Goal: Complete application form

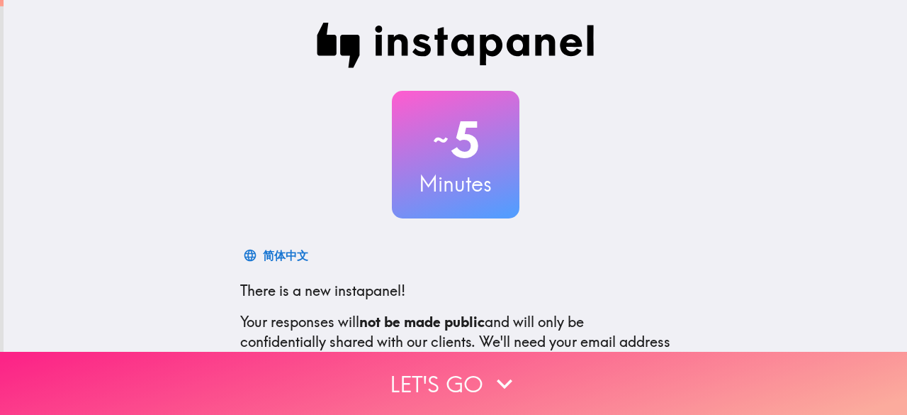
click at [459, 367] on button "Let's go" at bounding box center [453, 383] width 907 height 63
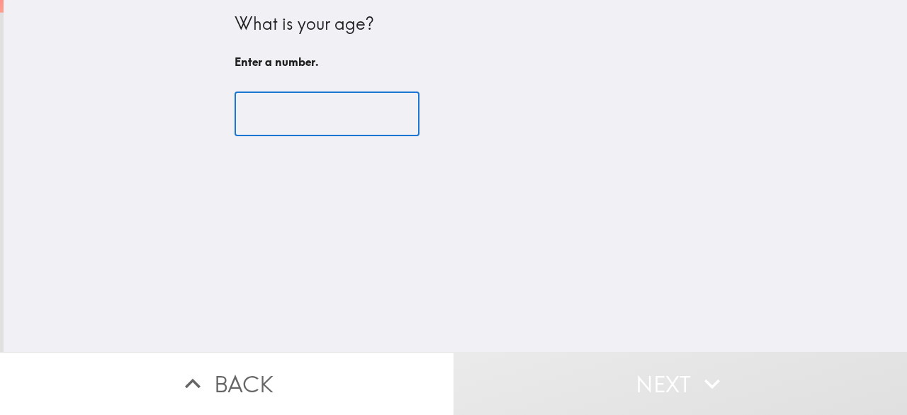
click at [281, 118] on input "number" at bounding box center [327, 114] width 185 height 44
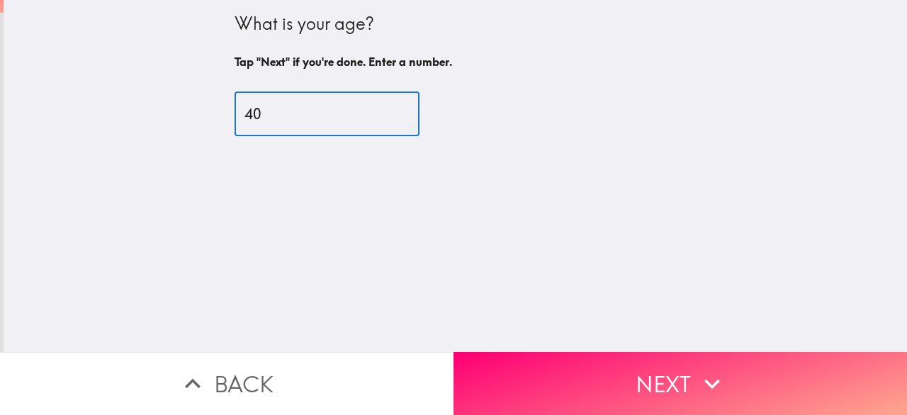
type input "40"
click at [590, 372] on button "Next" at bounding box center [681, 383] width 454 height 63
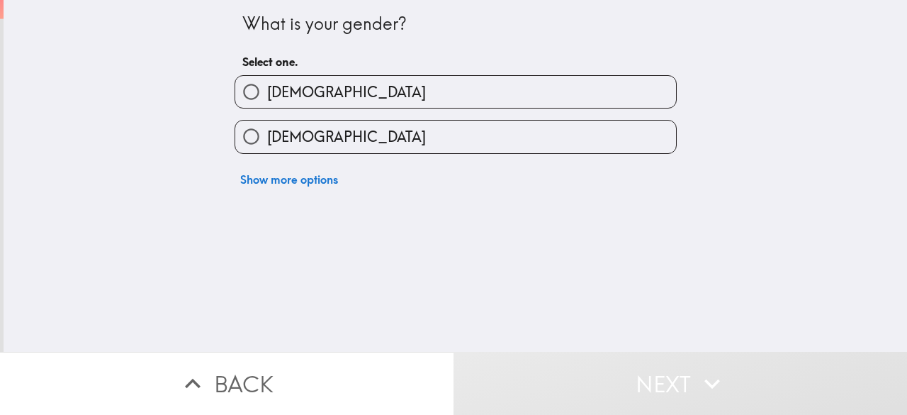
click at [309, 88] on label "[DEMOGRAPHIC_DATA]" at bounding box center [455, 92] width 441 height 32
click at [267, 88] on input "[DEMOGRAPHIC_DATA]" at bounding box center [251, 92] width 32 height 32
radio input "true"
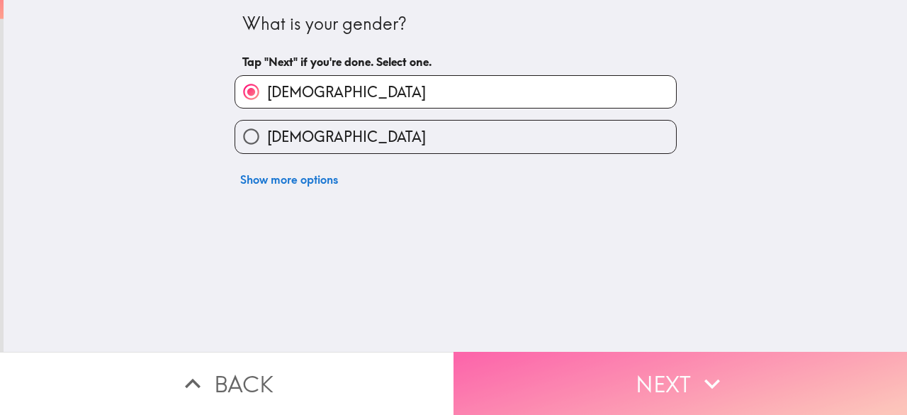
click at [608, 380] on button "Next" at bounding box center [681, 383] width 454 height 63
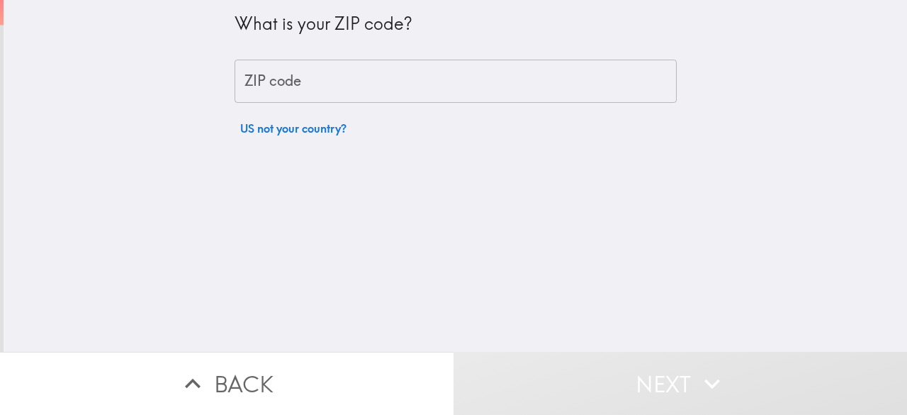
click at [299, 86] on input "ZIP code" at bounding box center [456, 82] width 442 height 44
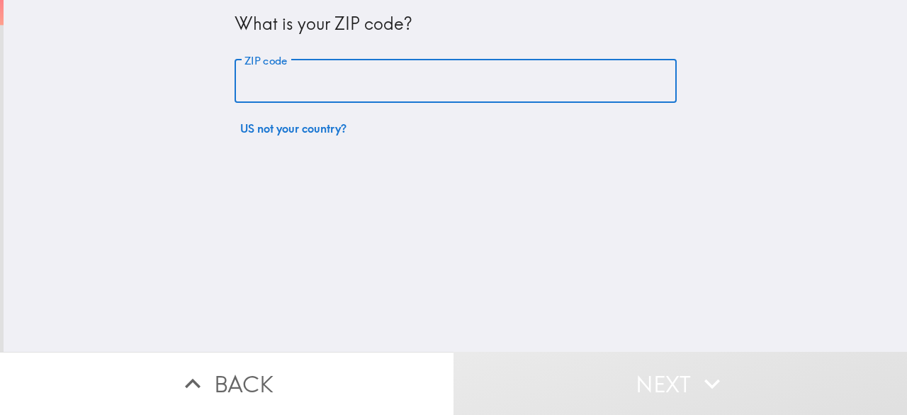
type input "9"
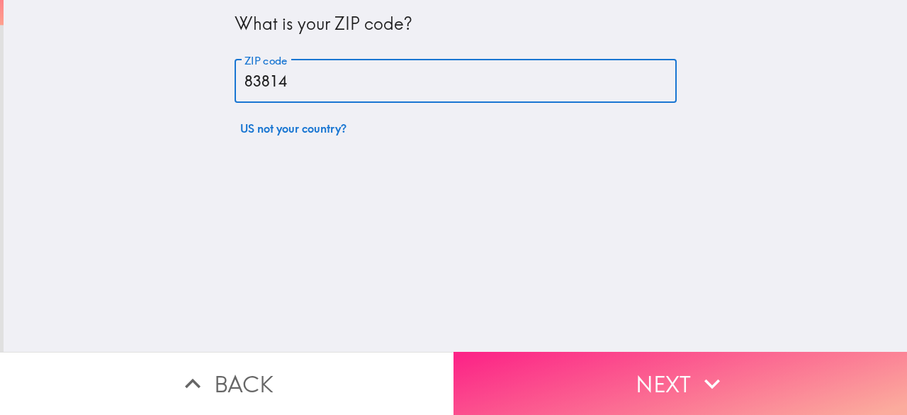
type input "83814"
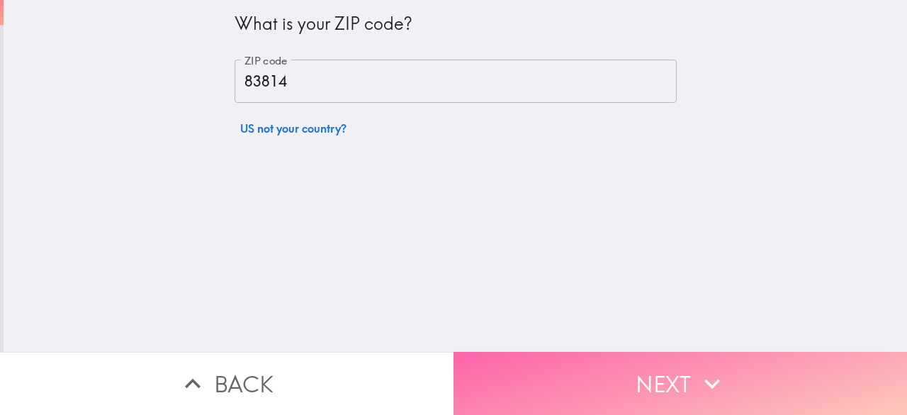
click at [583, 376] on button "Next" at bounding box center [681, 383] width 454 height 63
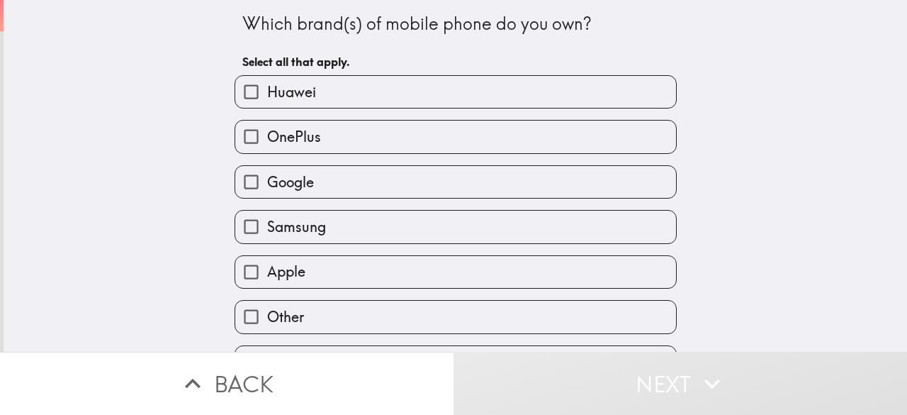
drag, startPoint x: 237, startPoint y: 33, endPoint x: 549, endPoint y: 24, distance: 312.8
click at [549, 24] on div "Which brand(s) of mobile phone do you own?" at bounding box center [455, 24] width 427 height 24
drag, startPoint x: 221, startPoint y: 26, endPoint x: 449, endPoint y: 6, distance: 228.4
click at [441, 6] on div "Which brand(s) of mobile phone do you own? Select all that apply. Huawei OnePlu…" at bounding box center [456, 189] width 454 height 379
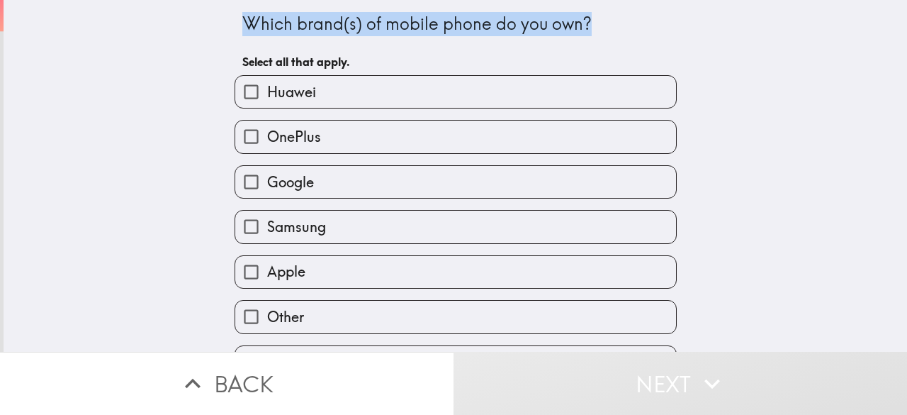
drag, startPoint x: 220, startPoint y: 24, endPoint x: 595, endPoint y: 26, distance: 374.3
click at [595, 26] on div "Which brand(s) of mobile phone do you own? Select all that apply. Huawei OnePlu…" at bounding box center [456, 189] width 454 height 379
select select "en"
click at [583, 38] on body "Which brand(s) of mobile phone do you own? Select all that apply. Huawei OnePlu…" at bounding box center [453, 71] width 907 height 142
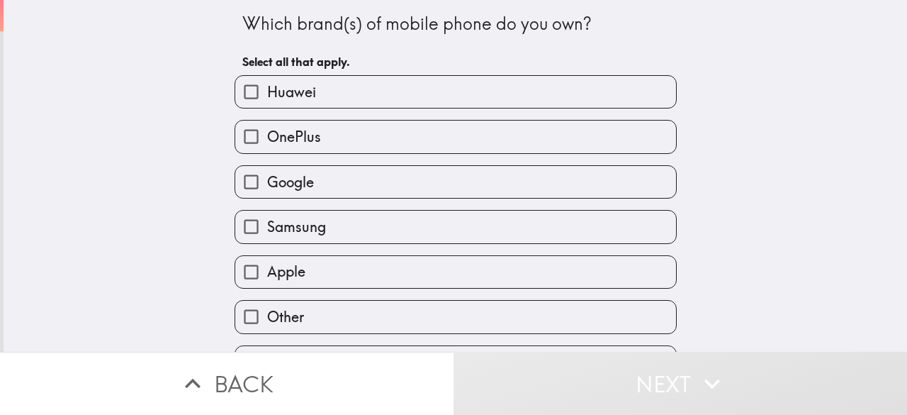
click at [159, 96] on div "Which brand(s) of mobile phone do you own? Select all that apply. Huawei OnePlu…" at bounding box center [456, 176] width 904 height 352
click at [241, 279] on input "Apple" at bounding box center [251, 272] width 32 height 32
checkbox input "true"
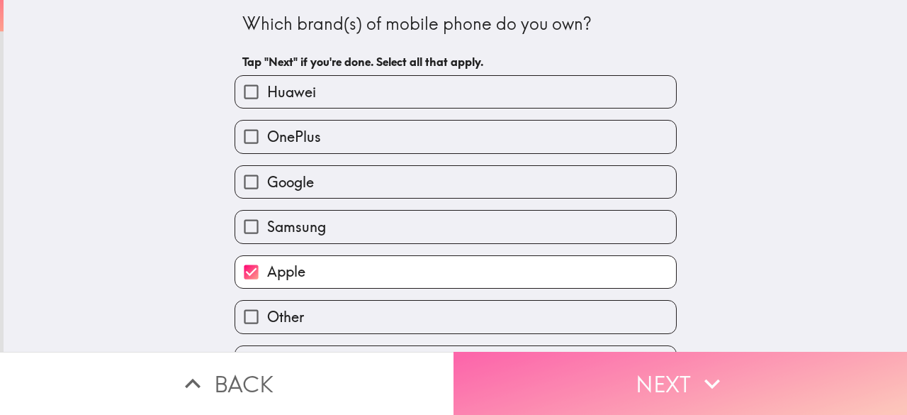
click at [605, 371] on button "Next" at bounding box center [681, 383] width 454 height 63
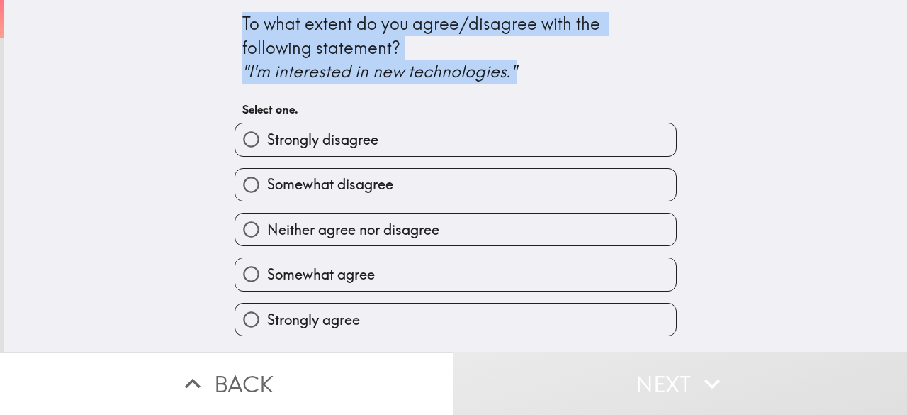
drag, startPoint x: 223, startPoint y: 28, endPoint x: 512, endPoint y: 79, distance: 293.8
click at [512, 80] on div "To what extent do you agree/disagree with the following statement? "I'm interes…" at bounding box center [456, 168] width 454 height 336
select select "en"
click at [499, 87] on body "To what extent do you agree/disagree with the following statement? "I'm interes…" at bounding box center [453, 71] width 907 height 142
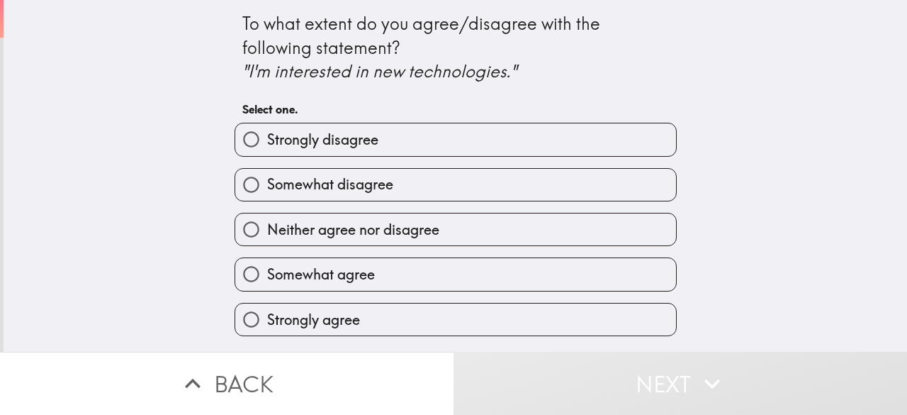
click at [164, 145] on div "To what extent do you agree/disagree with the following statement? "I'm interes…" at bounding box center [456, 176] width 904 height 352
click at [253, 323] on input "Strongly agree" at bounding box center [251, 319] width 32 height 32
radio input "true"
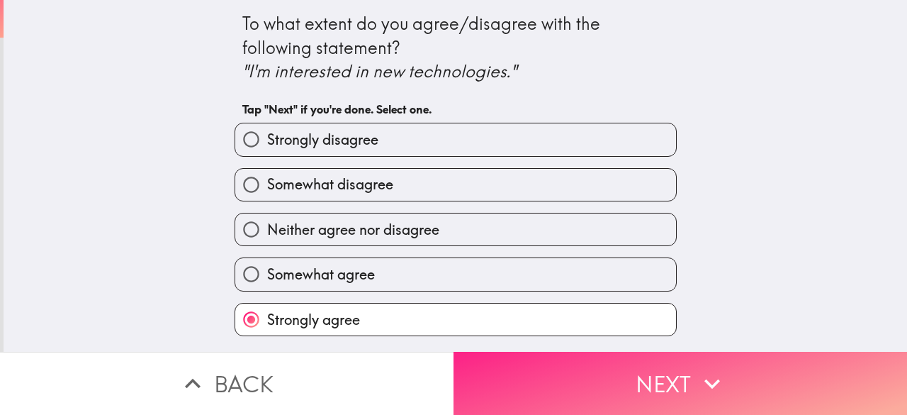
click at [598, 377] on button "Next" at bounding box center [681, 383] width 454 height 63
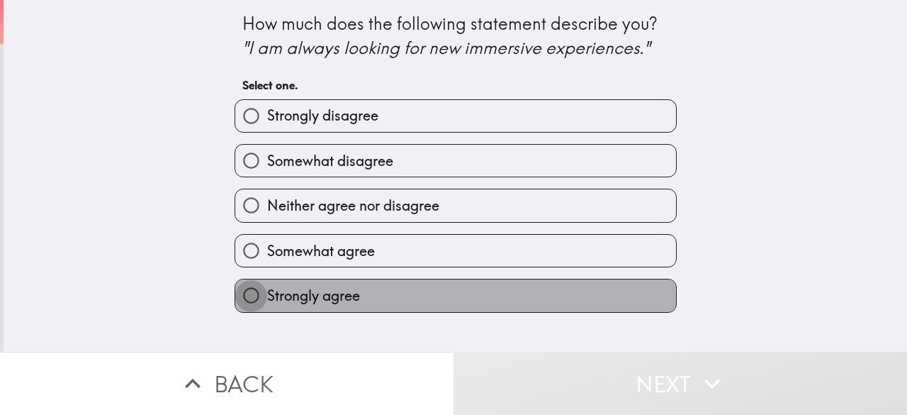
drag, startPoint x: 248, startPoint y: 304, endPoint x: 267, endPoint y: 303, distance: 19.2
click at [248, 304] on input "Strongly agree" at bounding box center [251, 295] width 32 height 32
radio input "true"
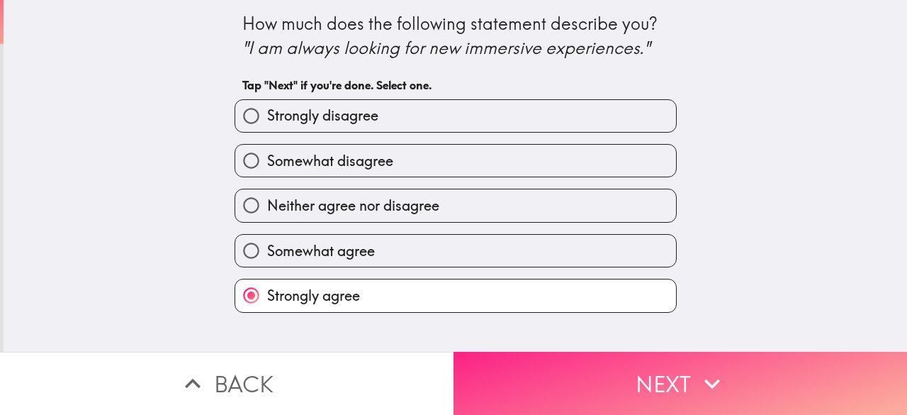
drag, startPoint x: 608, startPoint y: 387, endPoint x: 590, endPoint y: 367, distance: 27.1
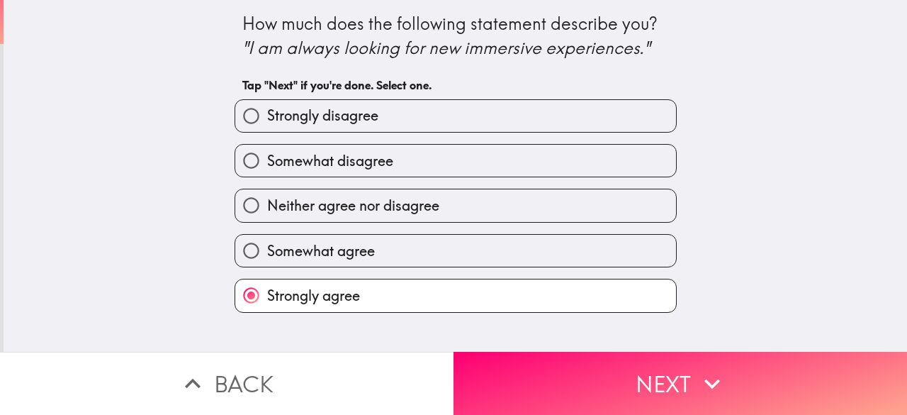
click at [608, 386] on button "Next" at bounding box center [681, 383] width 454 height 63
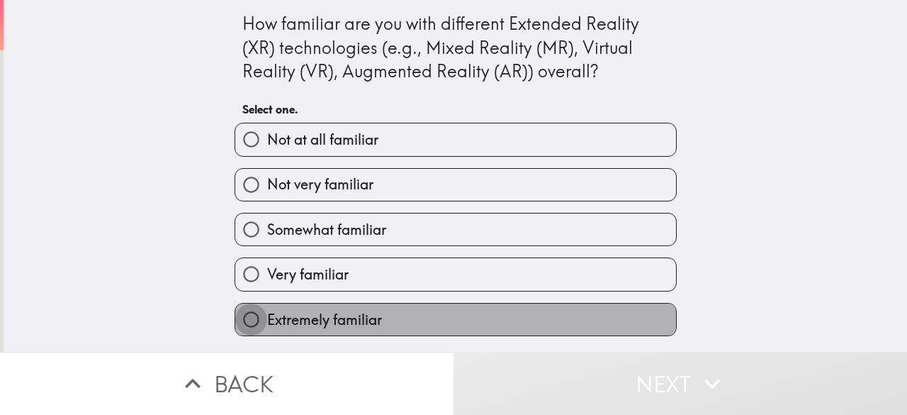
drag, startPoint x: 239, startPoint y: 320, endPoint x: 369, endPoint y: 315, distance: 129.8
click at [240, 320] on input "Extremely familiar" at bounding box center [251, 319] width 32 height 32
radio input "true"
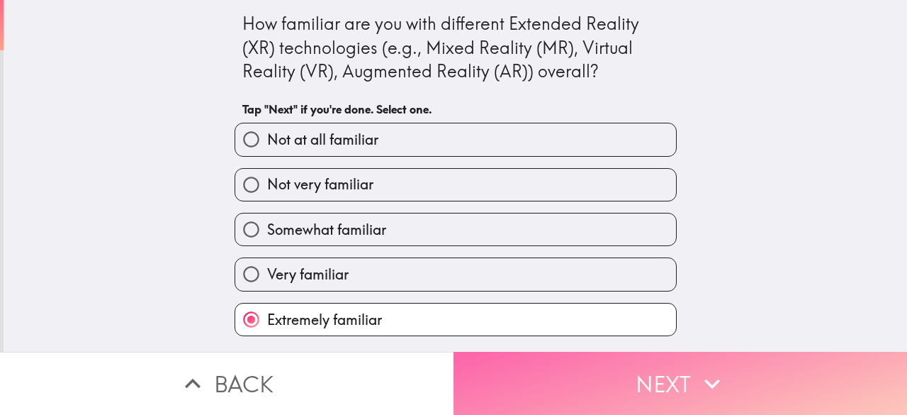
click at [585, 395] on button "Next" at bounding box center [681, 383] width 454 height 63
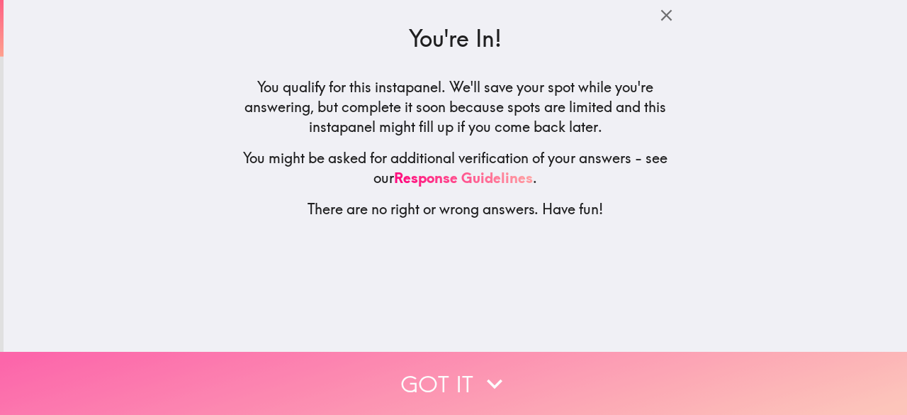
click at [441, 374] on button "Got it" at bounding box center [453, 383] width 907 height 63
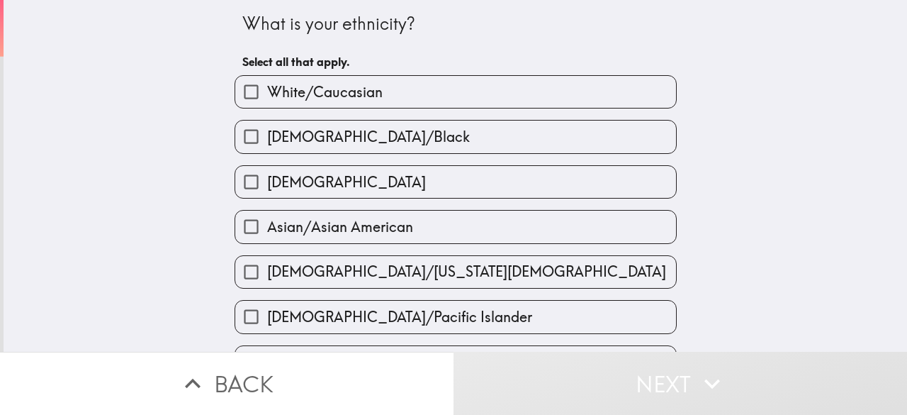
click at [267, 94] on span "White/Caucasian" at bounding box center [325, 92] width 116 height 20
click at [267, 94] on input "White/Caucasian" at bounding box center [251, 92] width 32 height 32
checkbox input "true"
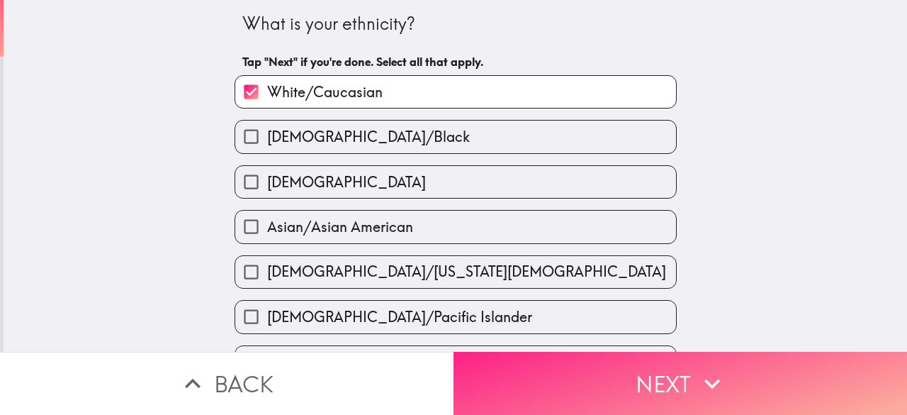
click at [605, 377] on button "Next" at bounding box center [681, 383] width 454 height 63
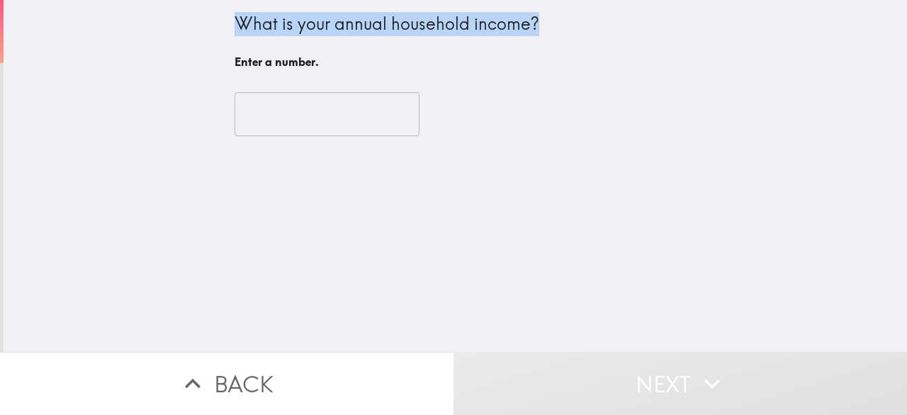
drag, startPoint x: 216, startPoint y: 26, endPoint x: 554, endPoint y: 38, distance: 337.6
click at [554, 38] on div "What is your annual household income? Enter a number. ​" at bounding box center [456, 176] width 904 height 352
click at [537, 42] on div "M T G Y Detect language Afrikaans Albanian Amharic Arabic Armenian Assamese Aym…" at bounding box center [453, 71] width 907 height 142
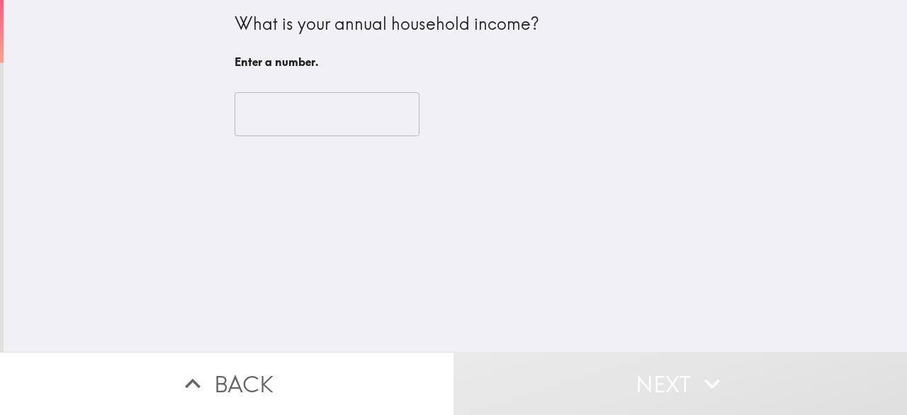
click at [159, 184] on div "What is your annual household income? Enter a number. ​" at bounding box center [456, 176] width 904 height 352
click at [278, 101] on input "number" at bounding box center [327, 114] width 185 height 44
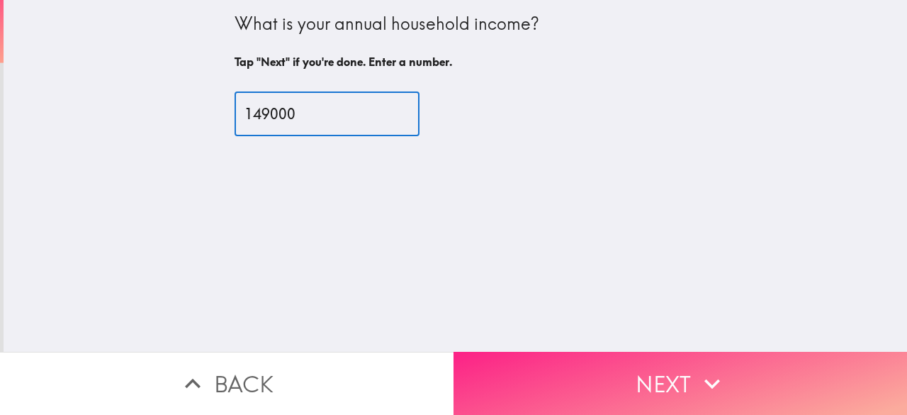
type input "149000"
click at [621, 369] on button "Next" at bounding box center [681, 383] width 454 height 63
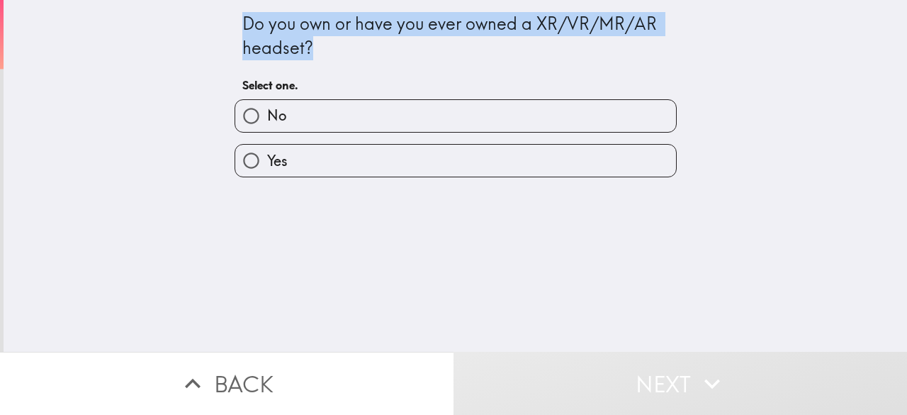
drag, startPoint x: 231, startPoint y: 19, endPoint x: 315, endPoint y: 51, distance: 89.5
click at [315, 51] on div "Do you own or have you ever owned a XR/VR/MR/AR headset? Select one. No Yes" at bounding box center [456, 88] width 454 height 177
select select "en"
click at [303, 60] on body "Do you own or have you ever owned a XR/VR/MR/AR headset? Select one. No Yes Bac…" at bounding box center [453, 71] width 907 height 142
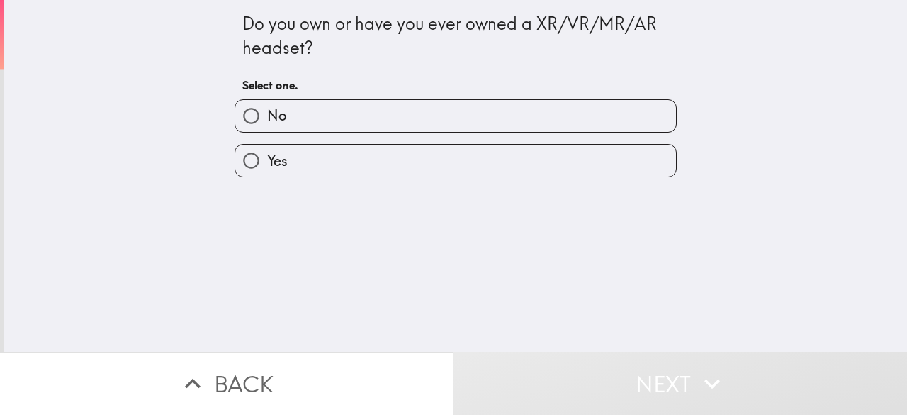
click at [169, 146] on div "Do you own or have you ever owned a XR/VR/MR/AR headset? Select one. No Yes" at bounding box center [456, 176] width 904 height 352
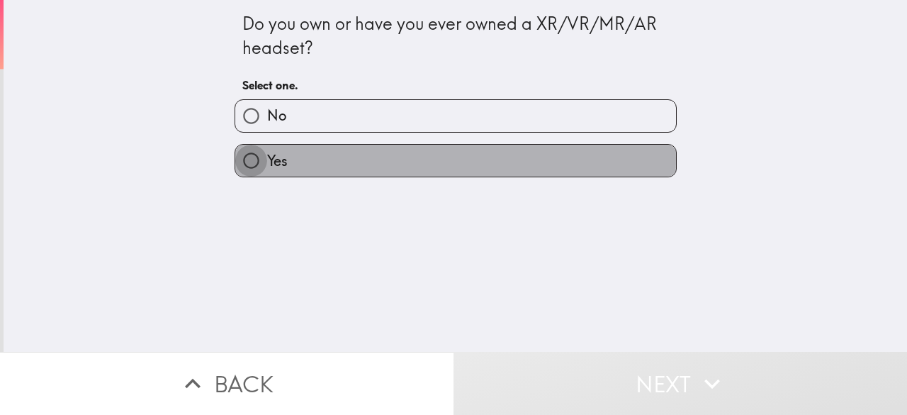
click at [244, 160] on input "Yes" at bounding box center [251, 161] width 32 height 32
radio input "true"
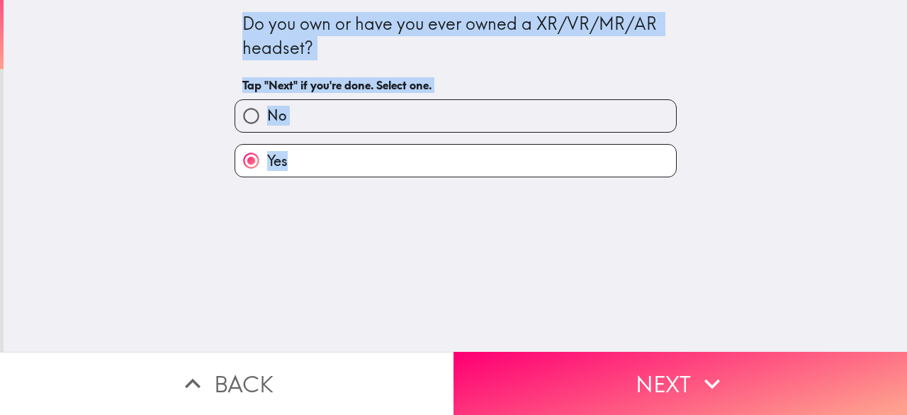
drag, startPoint x: 216, startPoint y: 29, endPoint x: 305, endPoint y: 157, distance: 156.3
click at [306, 165] on div "Do you own or have you ever owned a XR/VR/MR/AR headset? Tap "Next" if you're d…" at bounding box center [456, 176] width 904 height 352
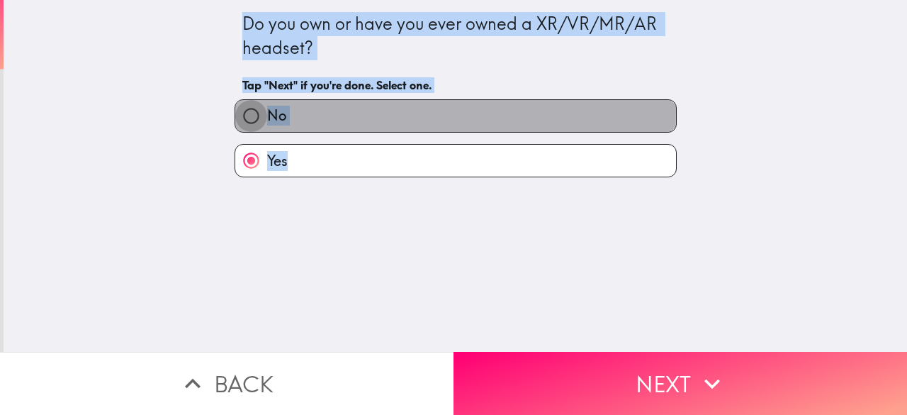
click at [249, 111] on input "No" at bounding box center [251, 116] width 32 height 32
radio input "true"
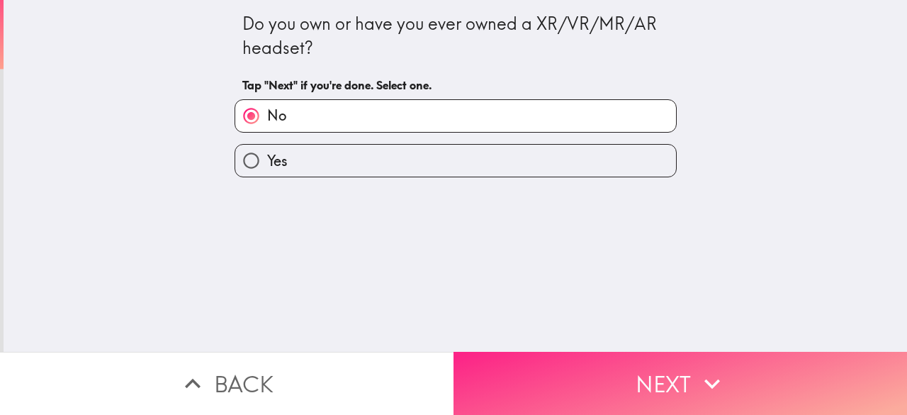
click at [641, 378] on button "Next" at bounding box center [681, 383] width 454 height 63
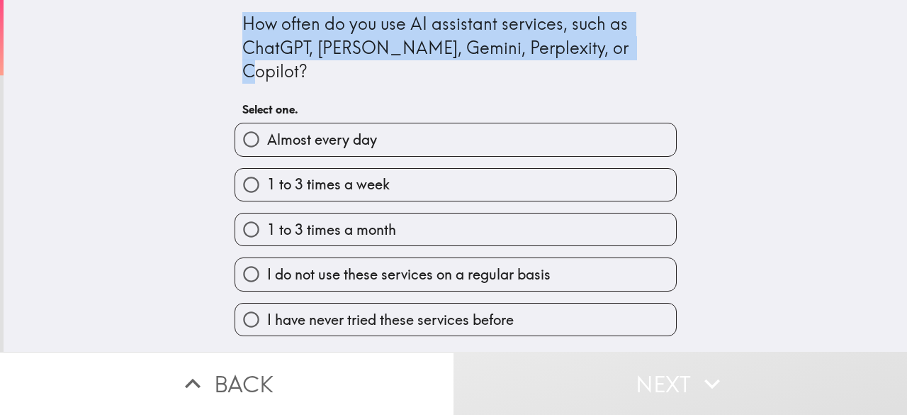
drag, startPoint x: 237, startPoint y: 25, endPoint x: 620, endPoint y: 56, distance: 384.1
click at [620, 56] on div "How often do you use AI assistant services, such as ChatGPT, [PERSON_NAME], Gem…" at bounding box center [456, 168] width 454 height 336
select select "en"
click at [611, 62] on body "How often do you use AI assistant services, such as ChatGPT, [PERSON_NAME], Gem…" at bounding box center [453, 71] width 907 height 142
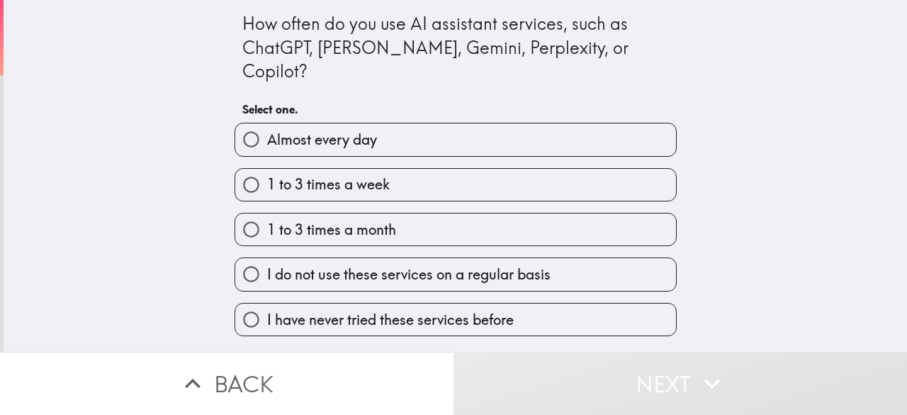
click at [159, 135] on div "How often do you use AI assistant services, such as ChatGPT, [PERSON_NAME], Gem…" at bounding box center [456, 176] width 904 height 352
click at [255, 169] on input "1 to 3 times a week" at bounding box center [251, 185] width 32 height 32
radio input "true"
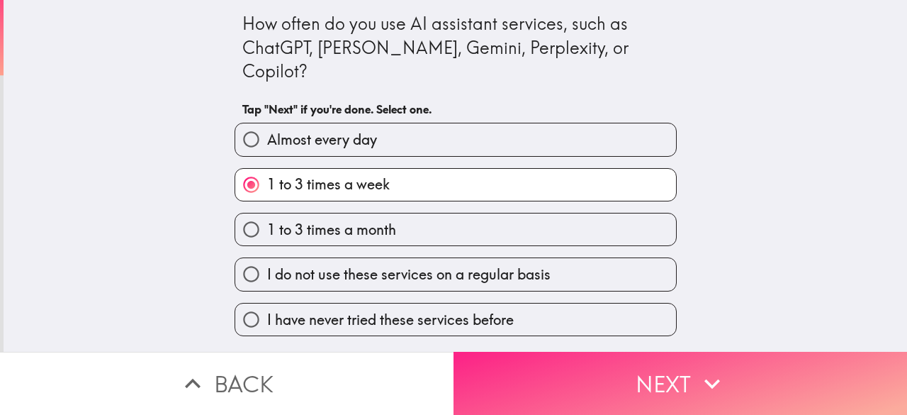
click at [633, 373] on button "Next" at bounding box center [681, 383] width 454 height 63
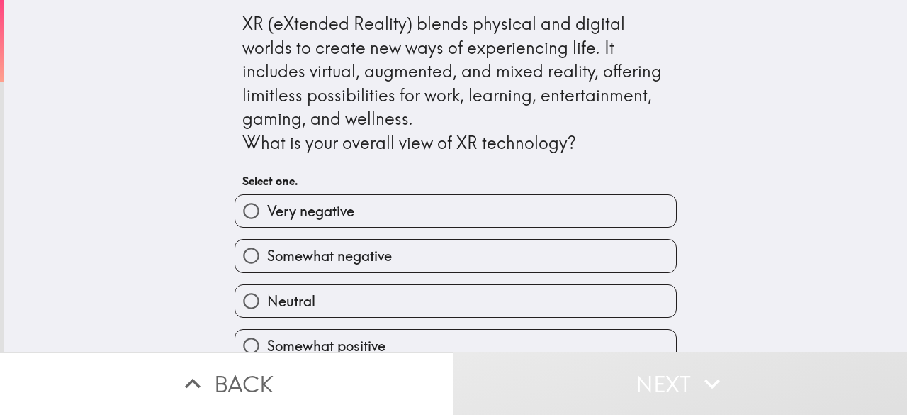
scroll to position [69, 0]
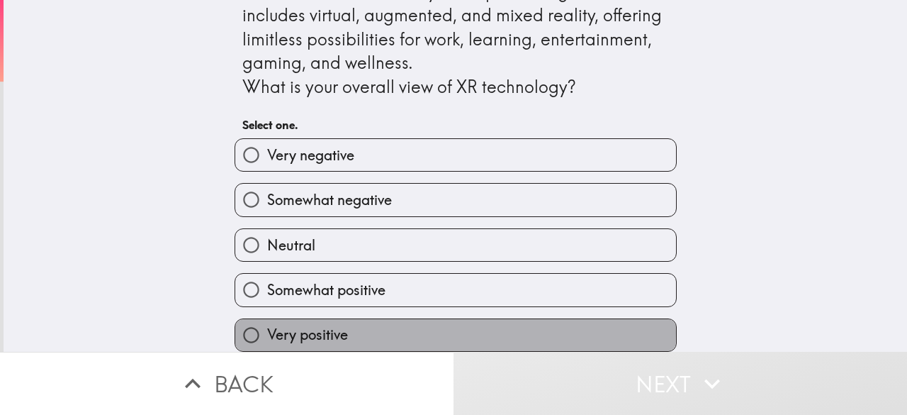
click at [369, 321] on label "Very positive" at bounding box center [455, 335] width 441 height 32
click at [267, 321] on input "Very positive" at bounding box center [251, 335] width 32 height 32
radio input "true"
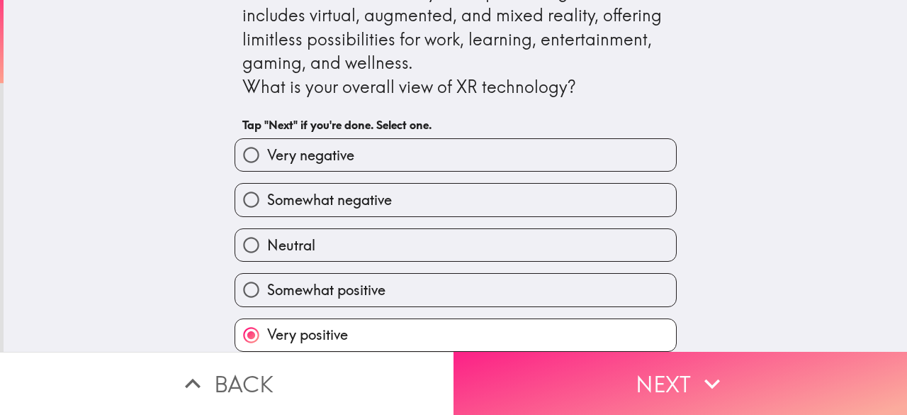
click at [617, 384] on button "Next" at bounding box center [681, 383] width 454 height 63
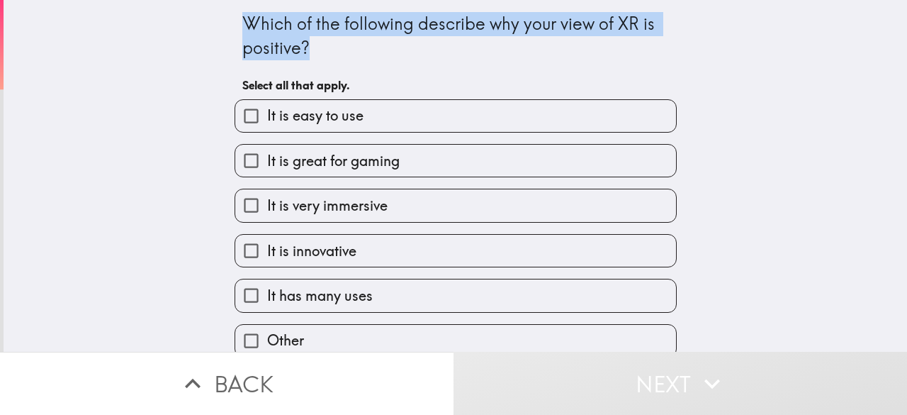
drag, startPoint x: 214, startPoint y: 21, endPoint x: 308, endPoint y: 43, distance: 96.3
click at [308, 43] on div "Which of the following describe why your view of XR is positive? Select all tha…" at bounding box center [456, 176] width 904 height 352
select select "en"
click at [302, 50] on body "Which of the following describe why your view of XR is positive? Select all tha…" at bounding box center [453, 71] width 907 height 142
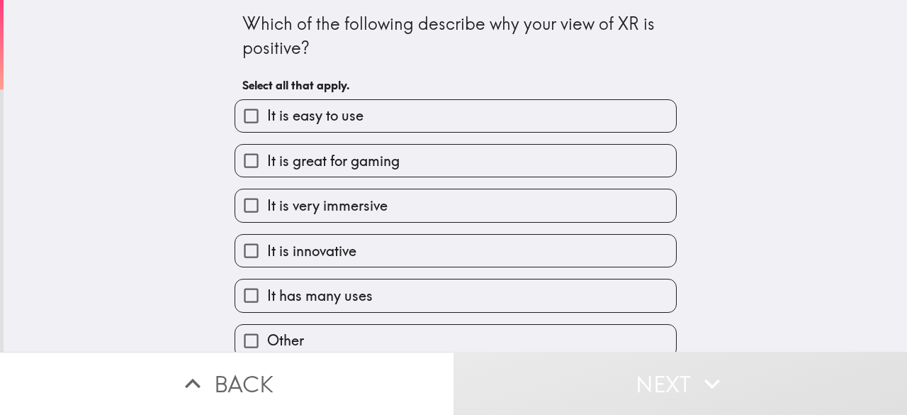
click at [181, 107] on div "Which of the following describe why your view of XR is positive? Select all tha…" at bounding box center [456, 176] width 904 height 352
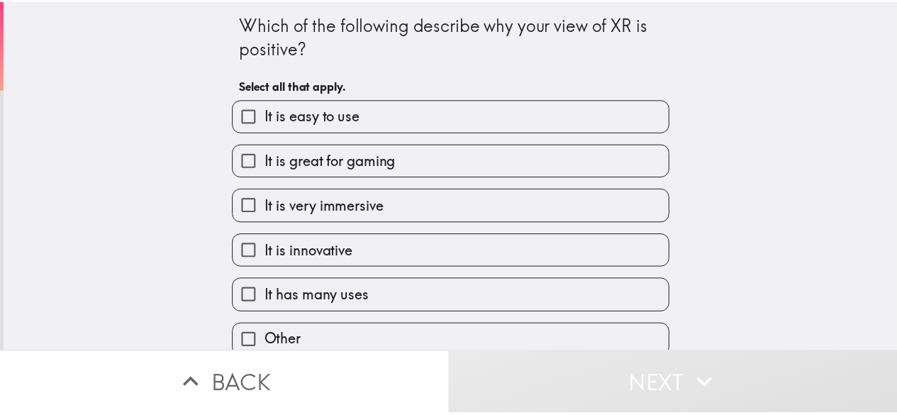
scroll to position [18, 0]
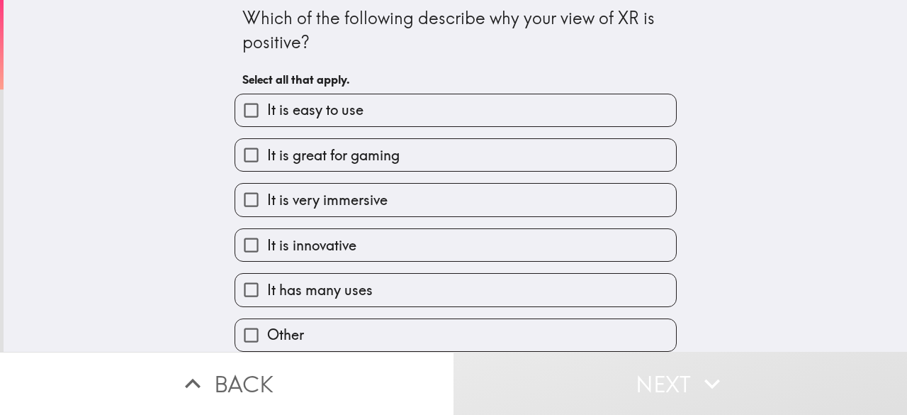
drag, startPoint x: 250, startPoint y: 97, endPoint x: 360, endPoint y: 247, distance: 186.6
click at [359, 249] on div "It is easy to use It is great for gaming It is very immersive It is innovative …" at bounding box center [450, 217] width 454 height 270
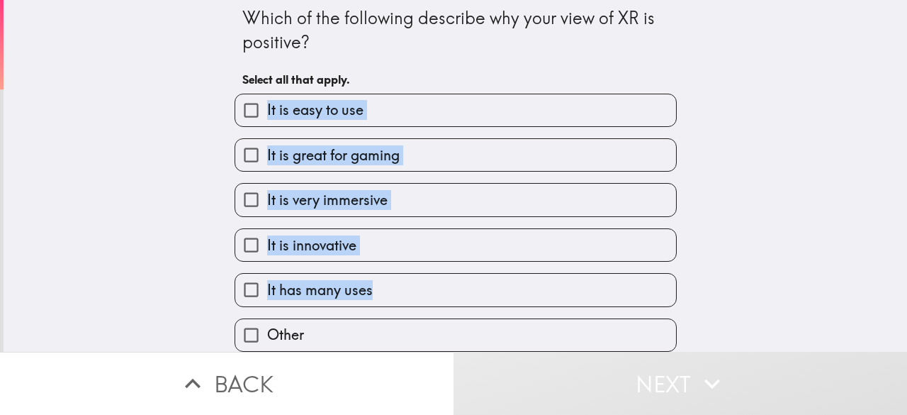
drag, startPoint x: 373, startPoint y: 274, endPoint x: 231, endPoint y: 91, distance: 231.4
click at [231, 91] on div "It is easy to use It is great for gaming It is very immersive It is innovative …" at bounding box center [450, 217] width 454 height 270
select select "en"
click at [223, 79] on body "Which of the following describe why your view of XR is positive? Select all tha…" at bounding box center [453, 71] width 907 height 142
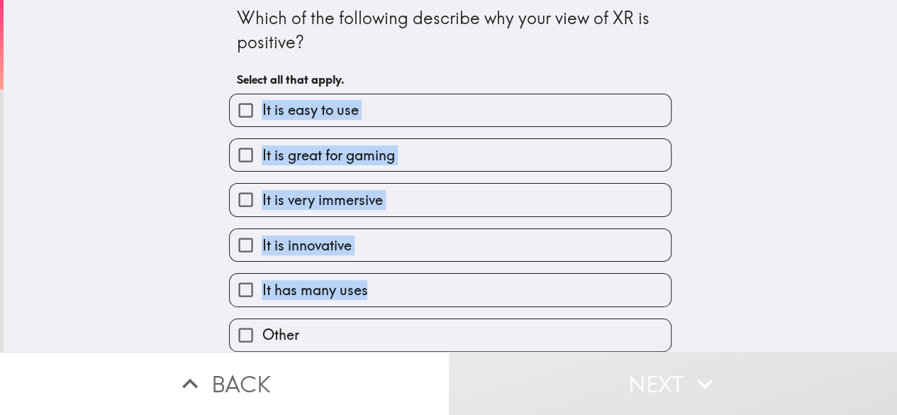
click at [140, 235] on div "Which of the following describe why your view of XR is positive? Select all tha…" at bounding box center [450, 170] width 893 height 352
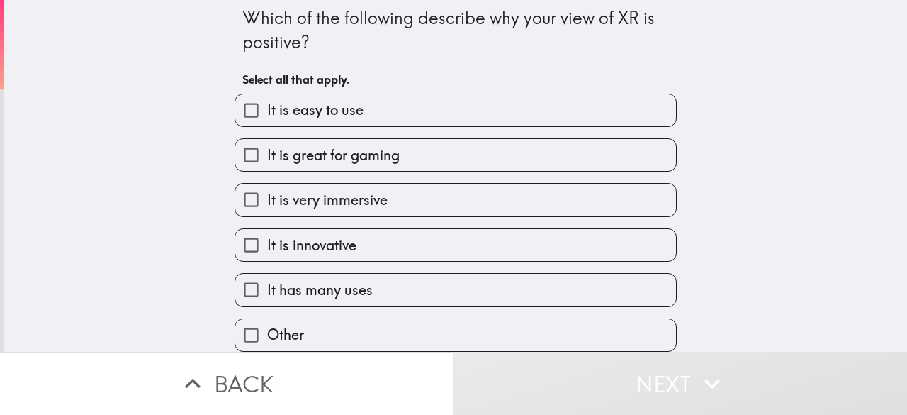
click at [239, 96] on input "It is easy to use" at bounding box center [251, 110] width 32 height 32
checkbox input "true"
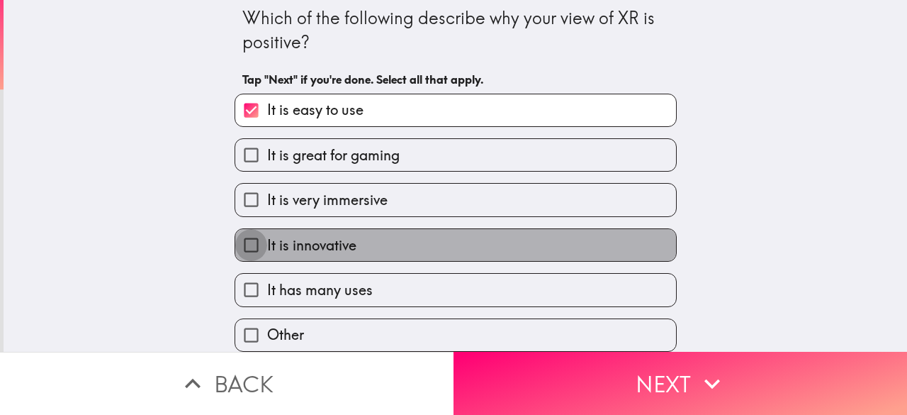
click at [239, 235] on input "It is innovative" at bounding box center [251, 245] width 32 height 32
checkbox input "true"
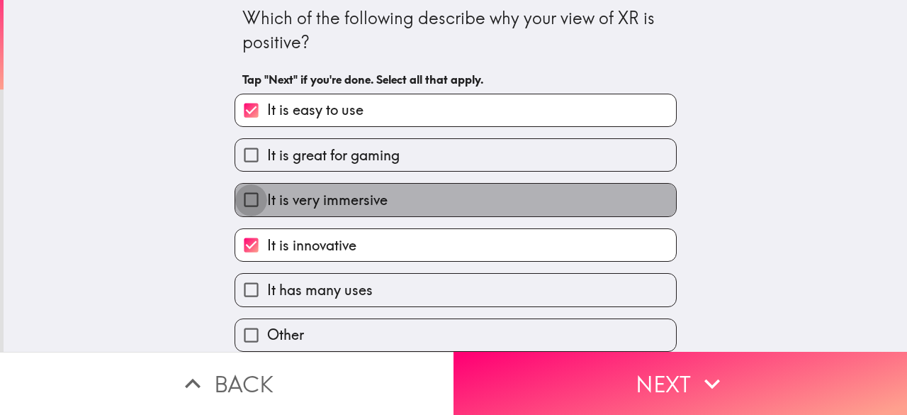
click at [240, 191] on input "It is very immersive" at bounding box center [251, 200] width 32 height 32
checkbox input "true"
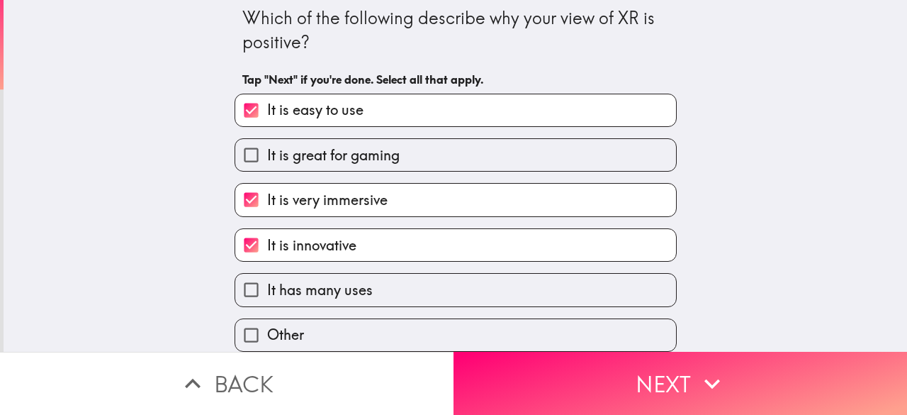
click at [237, 286] on input "It has many uses" at bounding box center [251, 290] width 32 height 32
checkbox input "true"
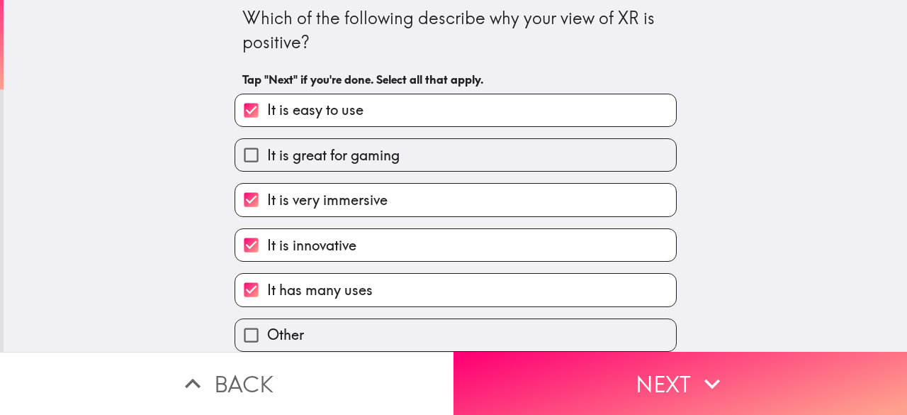
click at [239, 145] on input "It is great for gaming" at bounding box center [251, 155] width 32 height 32
checkbox input "true"
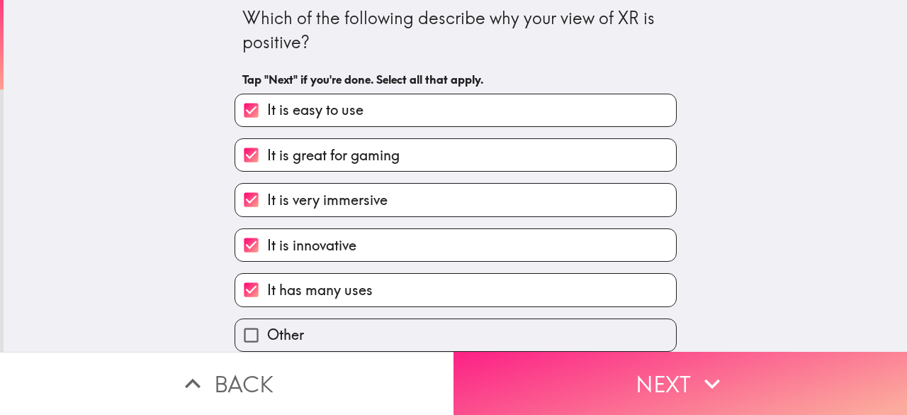
click at [629, 378] on button "Next" at bounding box center [681, 383] width 454 height 63
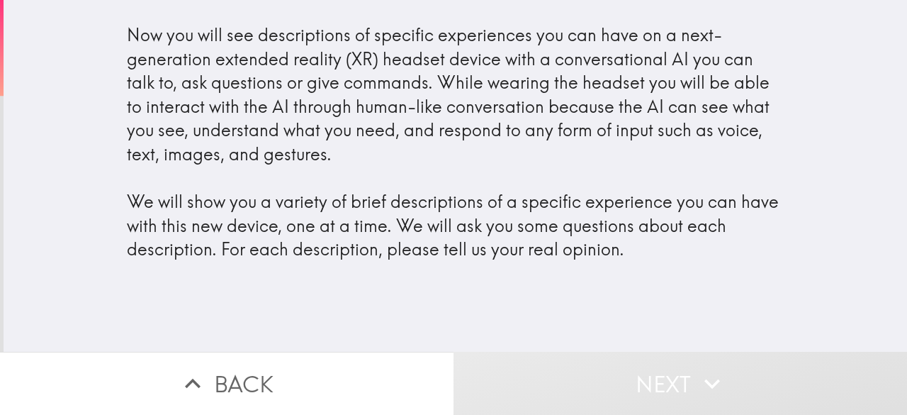
click at [197, 371] on icon "button" at bounding box center [192, 383] width 31 height 31
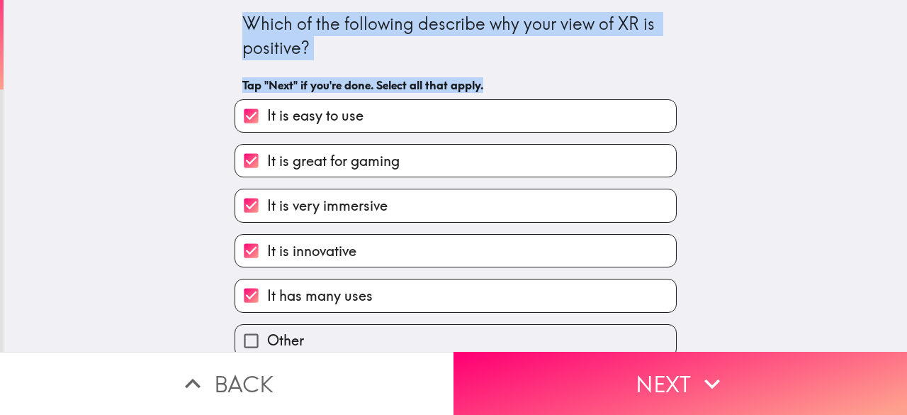
drag, startPoint x: 228, startPoint y: 30, endPoint x: 500, endPoint y: 80, distance: 276.1
click at [500, 80] on div "Which of the following describe why your view of XR is positive? Tap "Next" if …" at bounding box center [456, 178] width 454 height 357
select select "en"
click at [486, 85] on body "Which of the following describe why your view of XR is positive? Tap "Next" if …" at bounding box center [453, 71] width 907 height 142
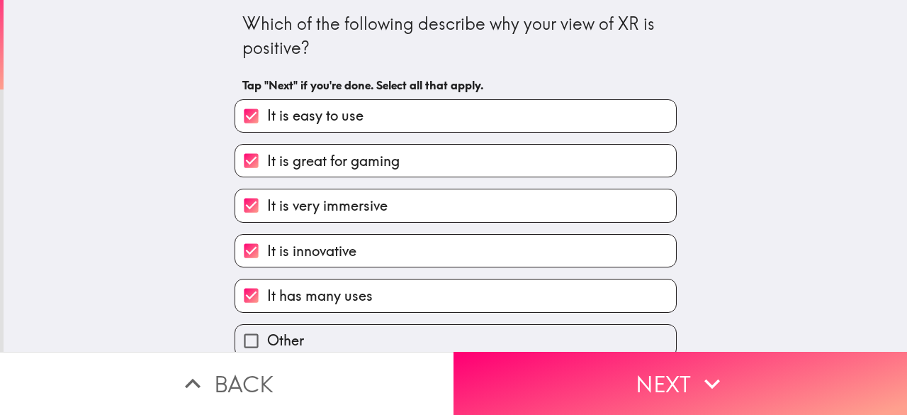
click at [140, 219] on div "Which of the following describe why your view of XR is positive? Tap "Next" if …" at bounding box center [456, 176] width 904 height 352
click at [308, 255] on span "It is innovative" at bounding box center [311, 251] width 89 height 20
click at [267, 255] on input "It is innovative" at bounding box center [251, 251] width 32 height 32
checkbox input "false"
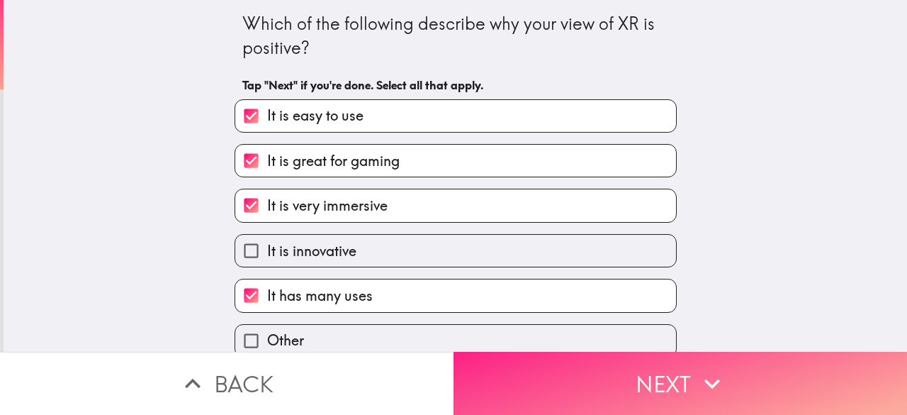
click at [633, 379] on button "Next" at bounding box center [681, 383] width 454 height 63
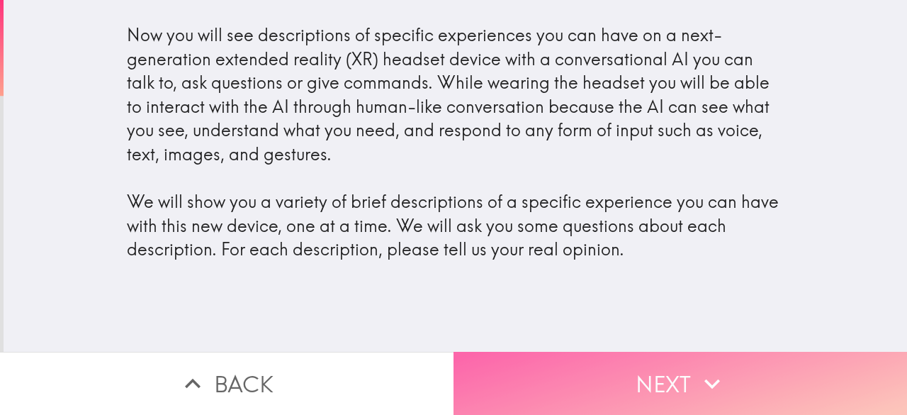
click at [639, 377] on button "Next" at bounding box center [681, 383] width 454 height 63
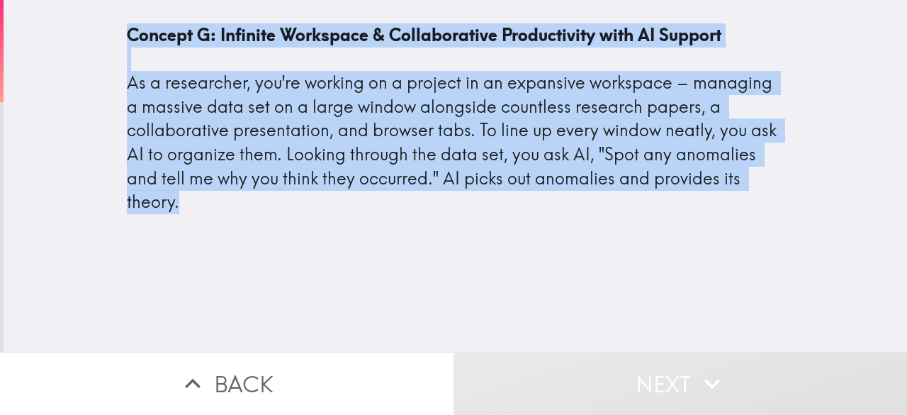
drag, startPoint x: 96, startPoint y: 37, endPoint x: 281, endPoint y: 221, distance: 261.2
click at [281, 221] on div "Concept G: Infinite Workspace & Collaborative Productivity with AI Support As a…" at bounding box center [456, 124] width 904 height 226
click at [272, 142] on body "Concept G: Infinite Workspace & Collaborative Productivity with AI Support As a…" at bounding box center [453, 71] width 907 height 142
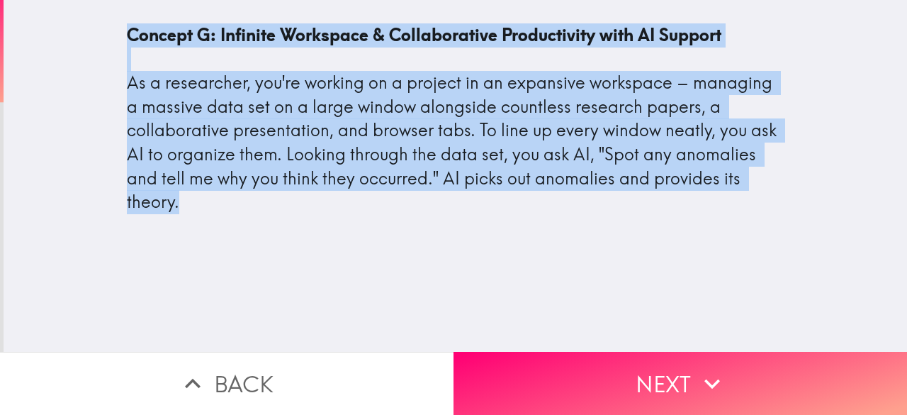
click at [661, 258] on div "Concept G: Infinite Workspace & Collaborative Productivity with AI Support As a…" at bounding box center [456, 176] width 904 height 352
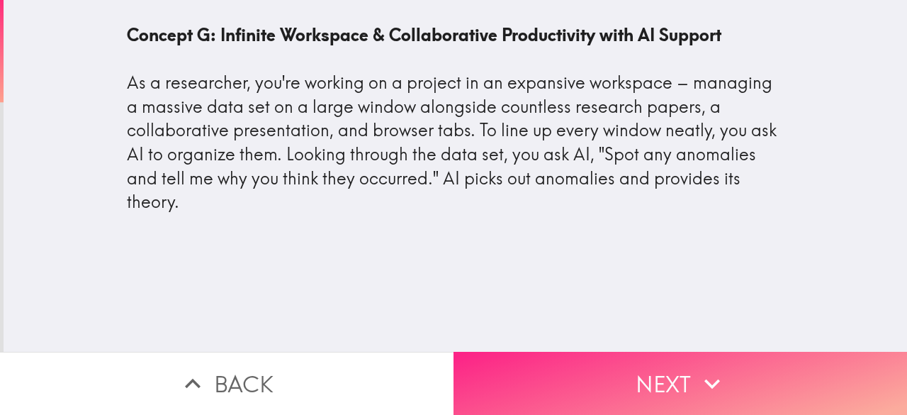
click at [632, 364] on button "Next" at bounding box center [681, 383] width 454 height 63
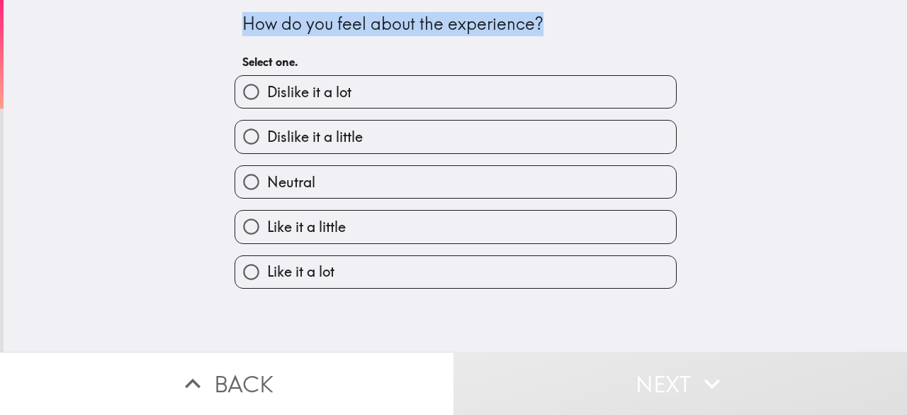
drag, startPoint x: 233, startPoint y: 27, endPoint x: 547, endPoint y: 33, distance: 314.8
click at [547, 33] on div "How do you feel about the experience?" at bounding box center [455, 24] width 427 height 24
click at [534, 43] on div "M T G Y Detect language Afrikaans Albanian Amharic Arabic Armenian Assamese Aym…" at bounding box center [453, 71] width 907 height 142
click at [609, 35] on div "How do you feel about the experience?" at bounding box center [455, 24] width 427 height 24
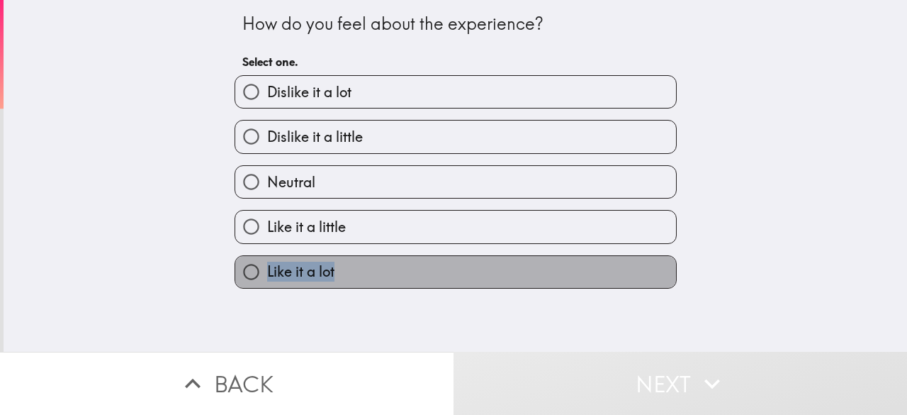
drag, startPoint x: 345, startPoint y: 274, endPoint x: 244, endPoint y: 276, distance: 101.4
click at [243, 276] on label "Like it a lot" at bounding box center [455, 272] width 441 height 32
select select "en"
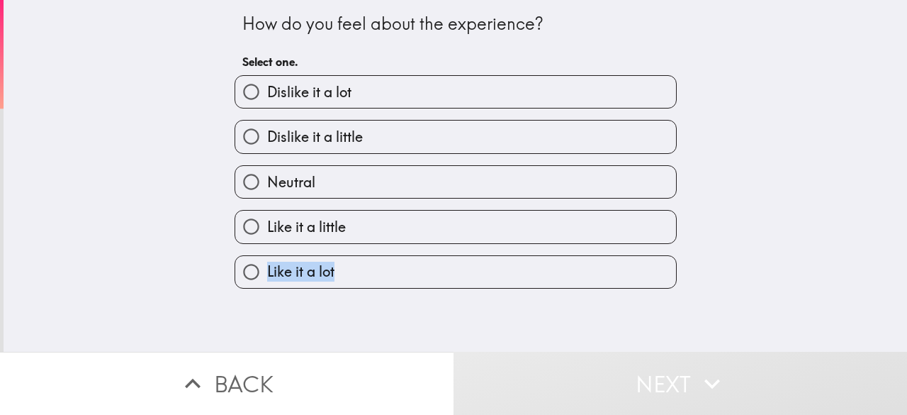
click at [235, 142] on body "How do you feel about the experience? Select one. Dislike it a lot Dislike it a…" at bounding box center [453, 71] width 907 height 142
click at [156, 308] on div "How do you feel about the experience? Select one. Dislike it a lot Dislike it a…" at bounding box center [456, 176] width 904 height 352
click at [239, 277] on input "Like it a lot" at bounding box center [251, 272] width 32 height 32
radio input "true"
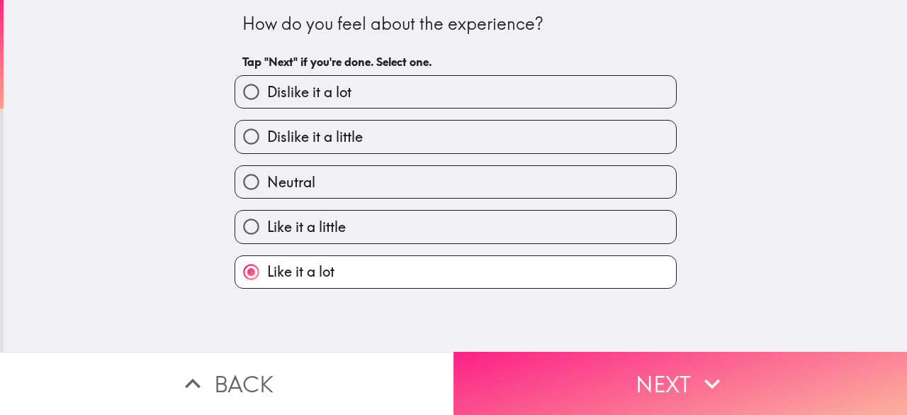
click at [586, 381] on button "Next" at bounding box center [681, 383] width 454 height 63
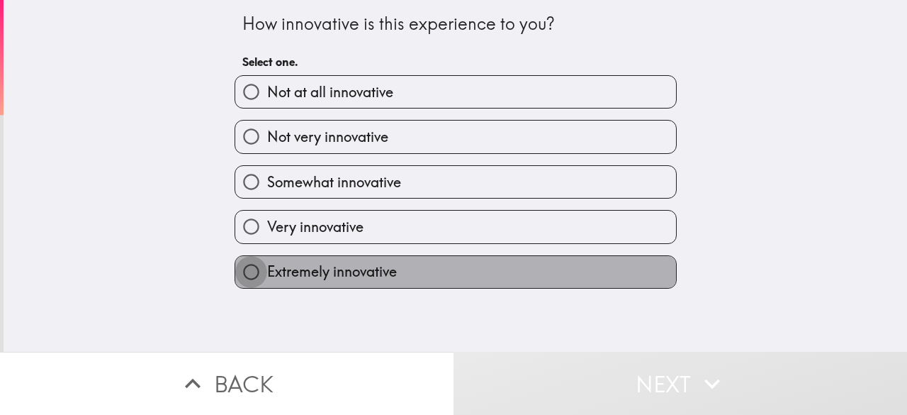
click at [246, 274] on input "Extremely innovative" at bounding box center [251, 272] width 32 height 32
radio input "true"
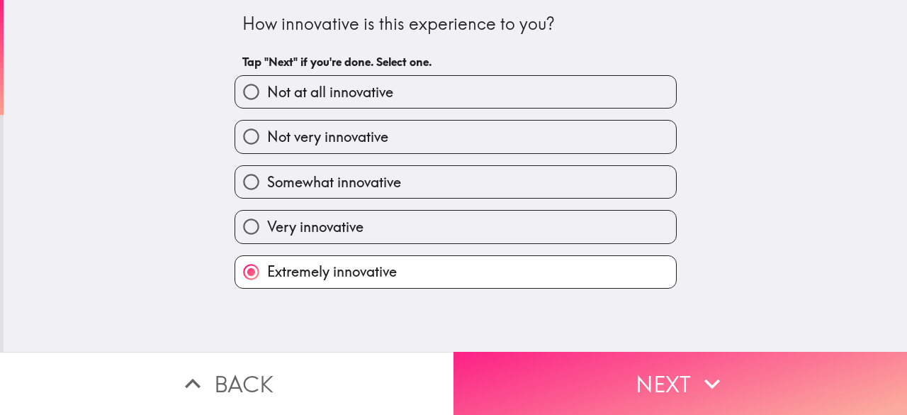
drag, startPoint x: 523, startPoint y: 369, endPoint x: 515, endPoint y: 364, distance: 10.2
click at [523, 369] on button "Next" at bounding box center [681, 383] width 454 height 63
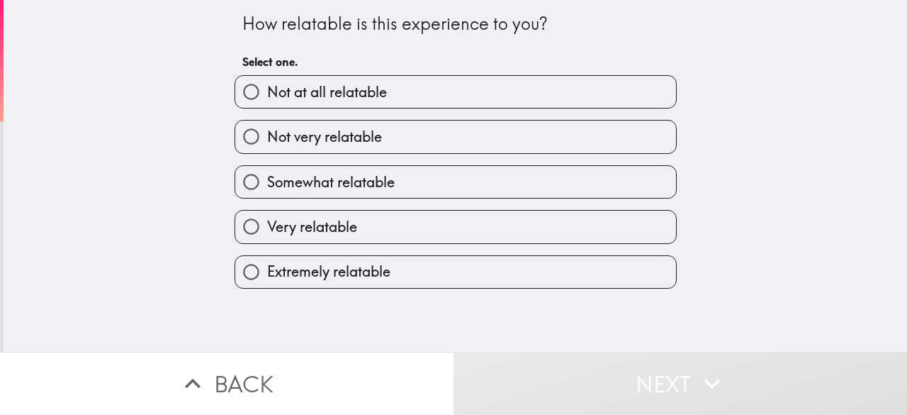
click at [236, 237] on input "Very relatable" at bounding box center [251, 227] width 32 height 32
radio input "true"
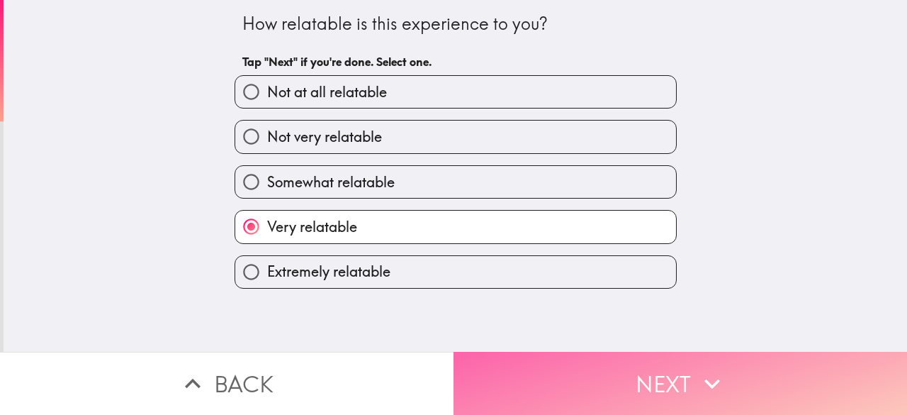
click at [554, 393] on button "Next" at bounding box center [681, 383] width 454 height 63
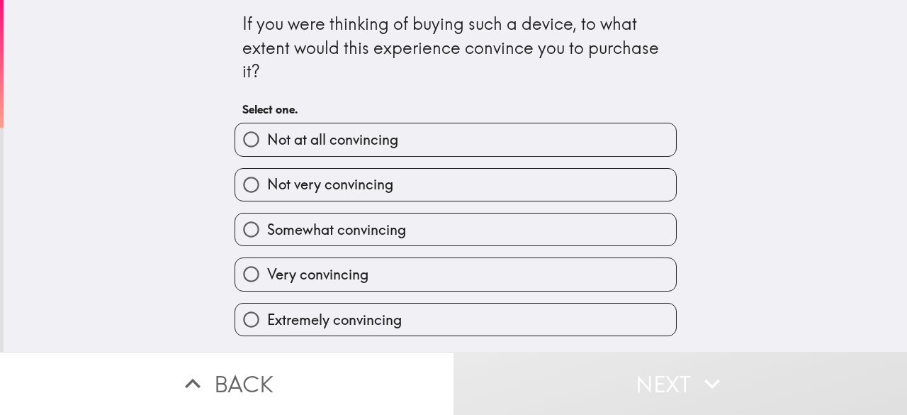
click at [247, 328] on input "Extremely convincing" at bounding box center [251, 319] width 32 height 32
radio input "true"
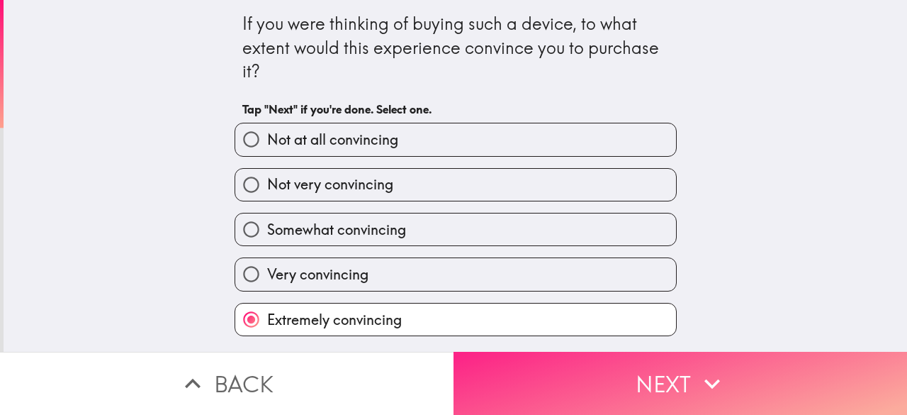
click at [551, 386] on button "Next" at bounding box center [681, 383] width 454 height 63
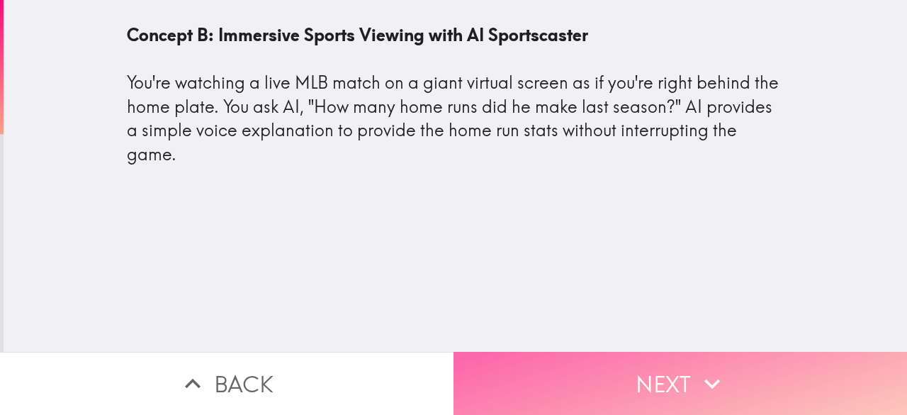
click at [600, 367] on button "Next" at bounding box center [681, 383] width 454 height 63
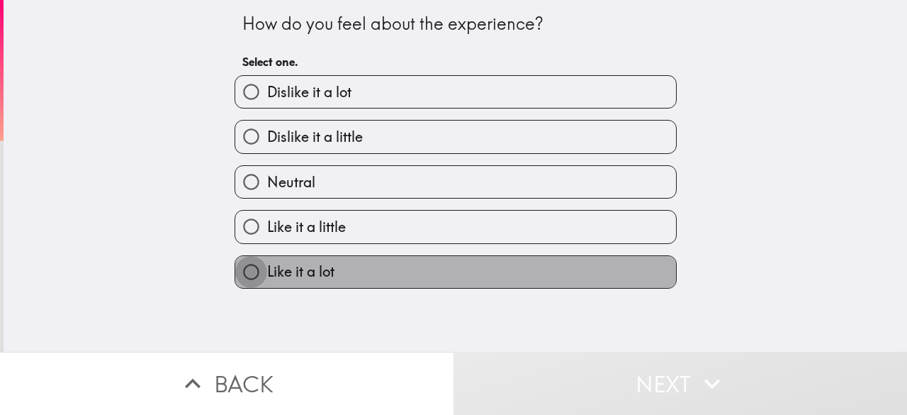
click at [250, 276] on input "Like it a lot" at bounding box center [251, 272] width 32 height 32
radio input "true"
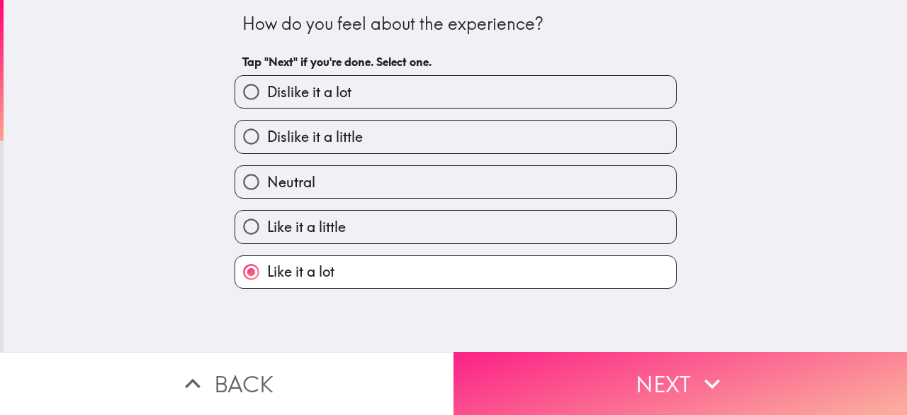
click at [578, 371] on button "Next" at bounding box center [681, 383] width 454 height 63
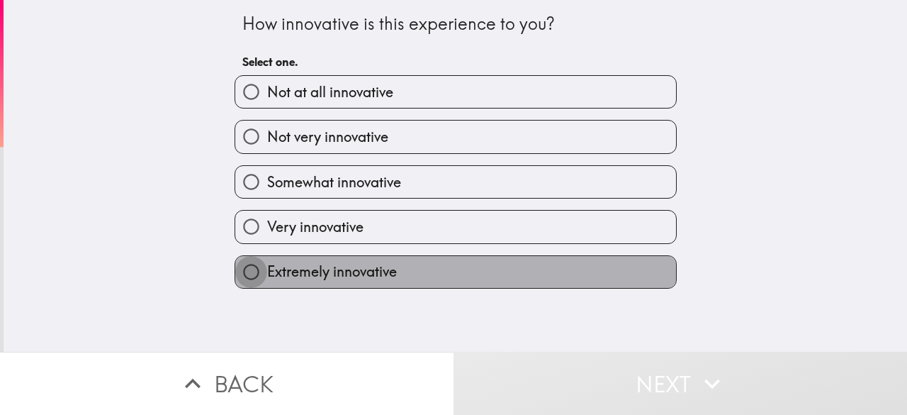
click at [245, 276] on input "Extremely innovative" at bounding box center [251, 272] width 32 height 32
radio input "true"
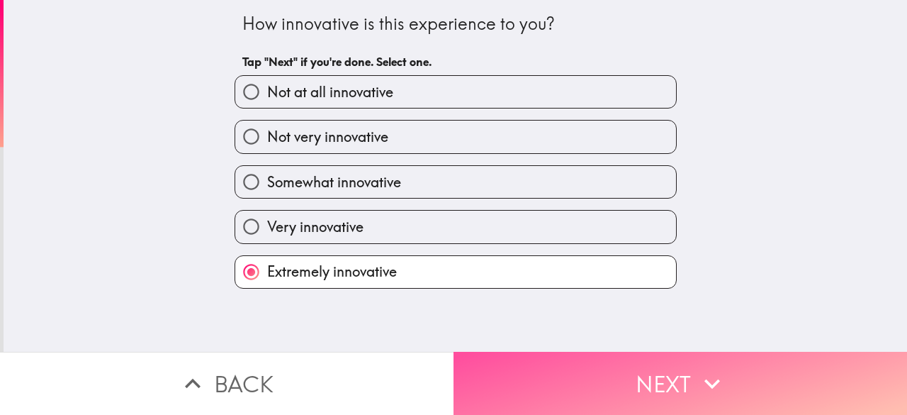
drag, startPoint x: 556, startPoint y: 382, endPoint x: 453, endPoint y: 311, distance: 124.9
click at [555, 381] on button "Next" at bounding box center [681, 383] width 454 height 63
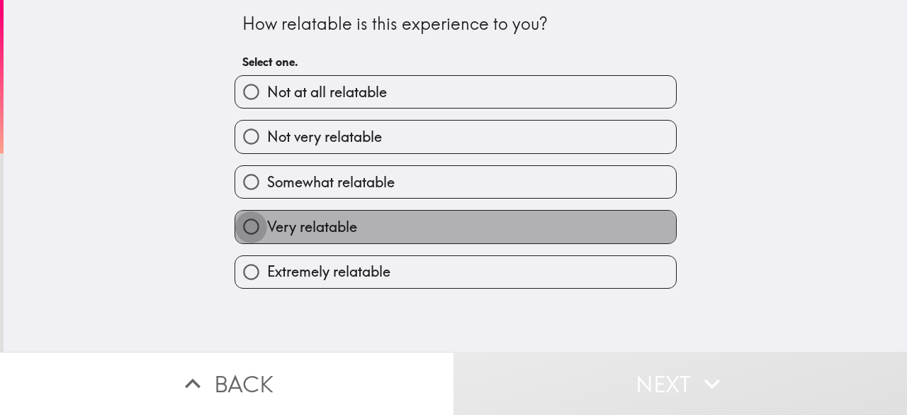
click at [238, 230] on input "Very relatable" at bounding box center [251, 227] width 32 height 32
radio input "true"
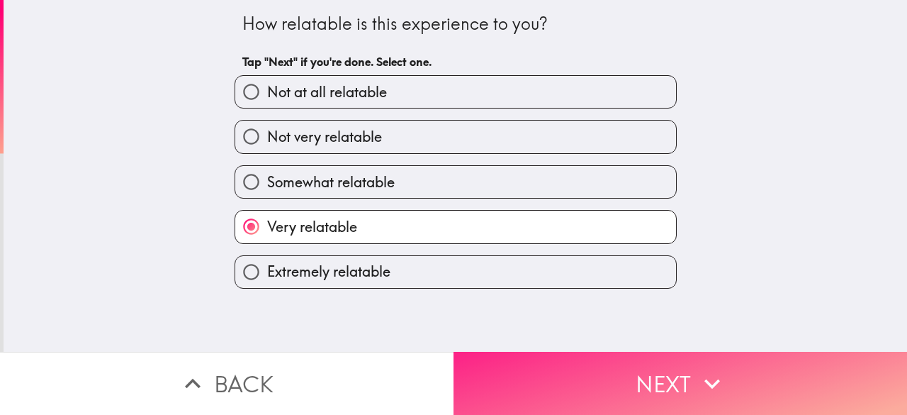
click at [527, 375] on button "Next" at bounding box center [681, 383] width 454 height 63
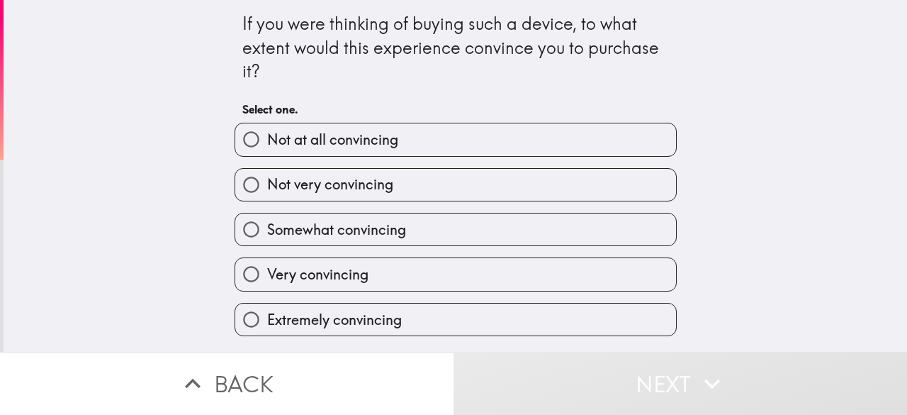
click at [236, 280] on input "Very convincing" at bounding box center [251, 274] width 32 height 32
radio input "true"
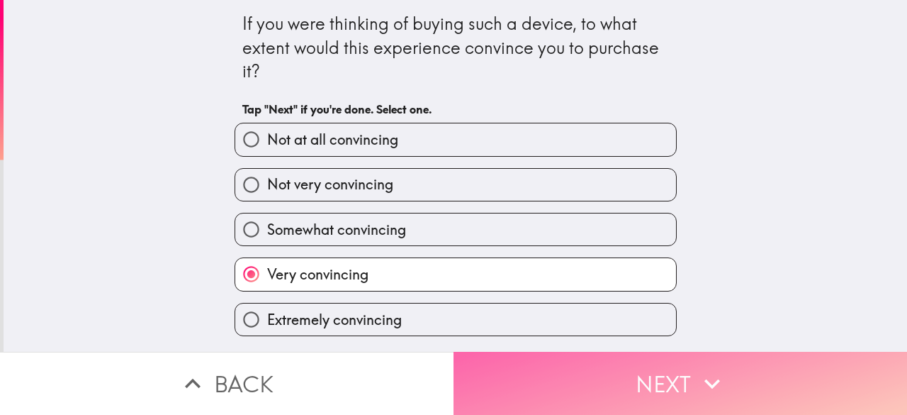
drag, startPoint x: 539, startPoint y: 391, endPoint x: 527, endPoint y: 376, distance: 19.2
click at [539, 390] on button "Next" at bounding box center [681, 383] width 454 height 63
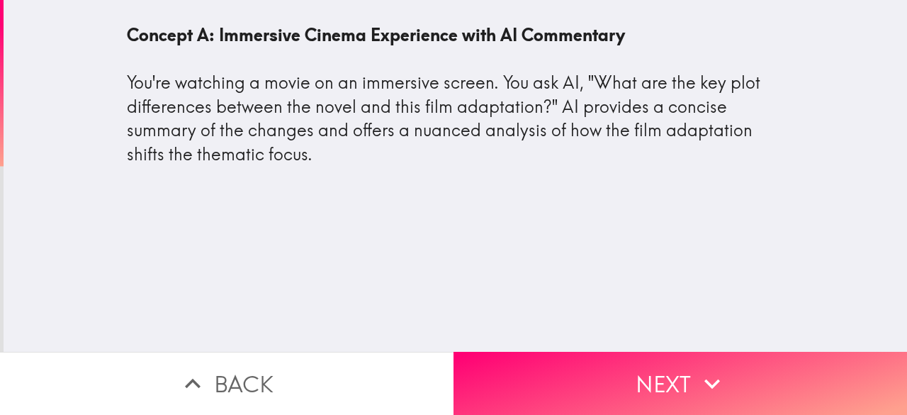
drag, startPoint x: 99, startPoint y: 27, endPoint x: 108, endPoint y: 35, distance: 12.1
click at [116, 35] on div "Concept A: Immersive Cinema Experience with AI Commentary You're watching a mov…" at bounding box center [456, 100] width 681 height 179
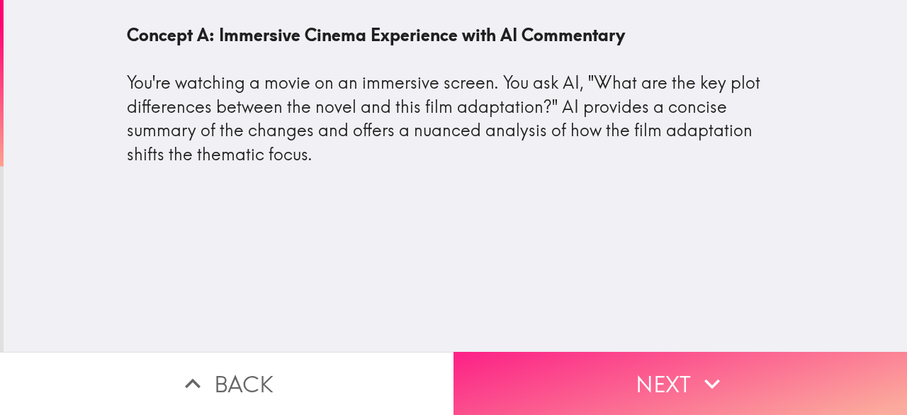
click at [620, 359] on button "Next" at bounding box center [681, 383] width 454 height 63
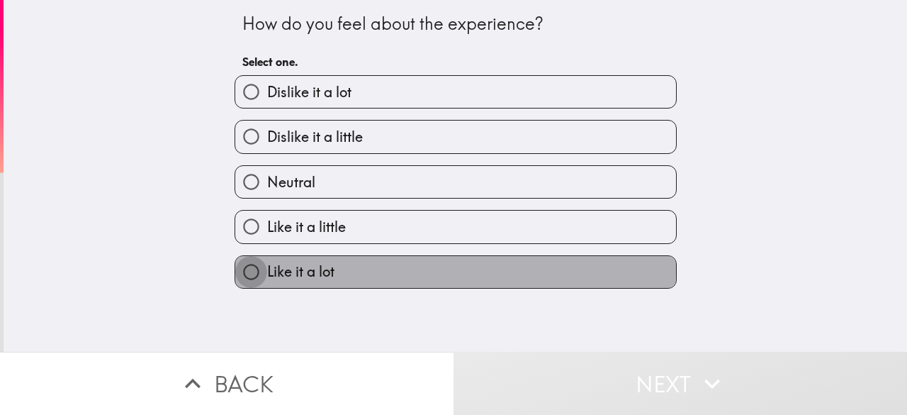
click at [245, 273] on input "Like it a lot" at bounding box center [251, 272] width 32 height 32
radio input "true"
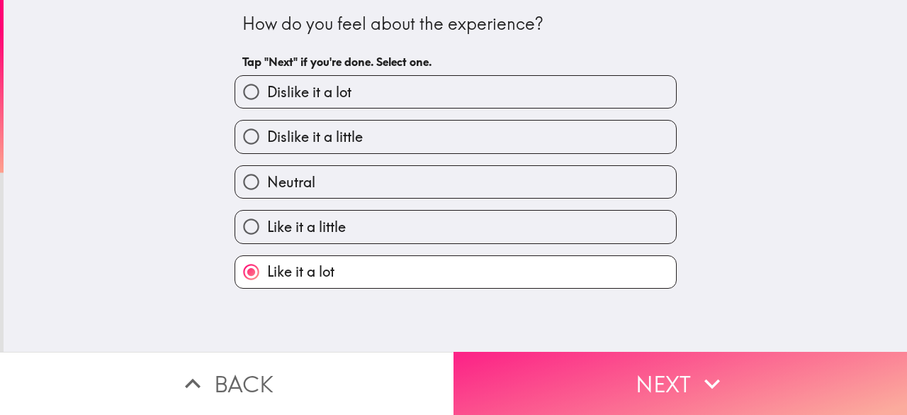
click at [605, 374] on button "Next" at bounding box center [681, 383] width 454 height 63
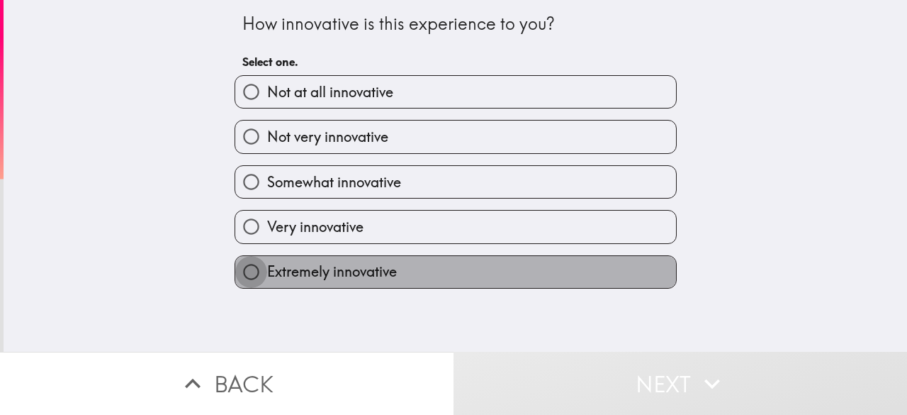
click at [238, 275] on input "Extremely innovative" at bounding box center [251, 272] width 32 height 32
radio input "true"
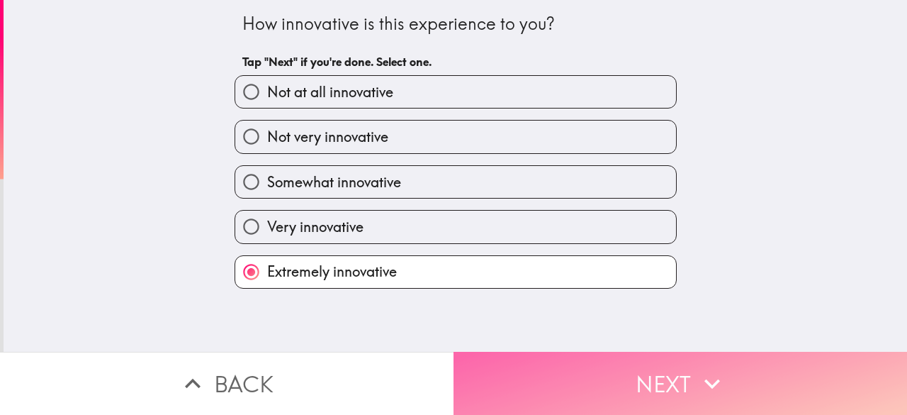
click at [597, 381] on button "Next" at bounding box center [681, 383] width 454 height 63
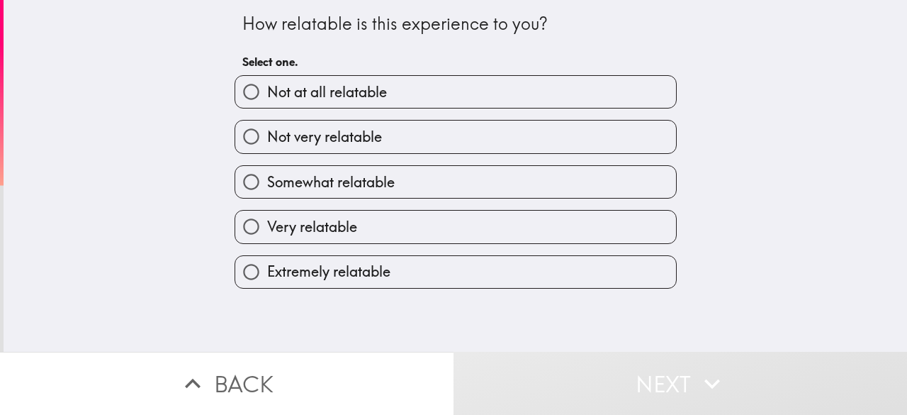
click at [240, 233] on input "Very relatable" at bounding box center [251, 227] width 32 height 32
radio input "true"
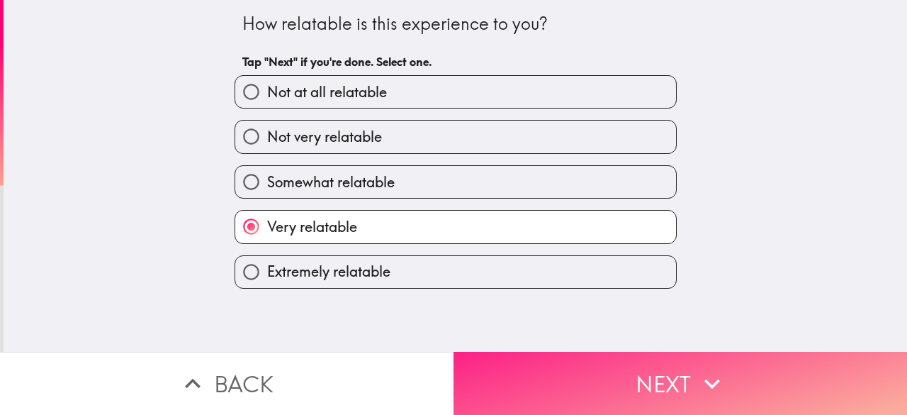
click at [566, 356] on button "Next" at bounding box center [681, 383] width 454 height 63
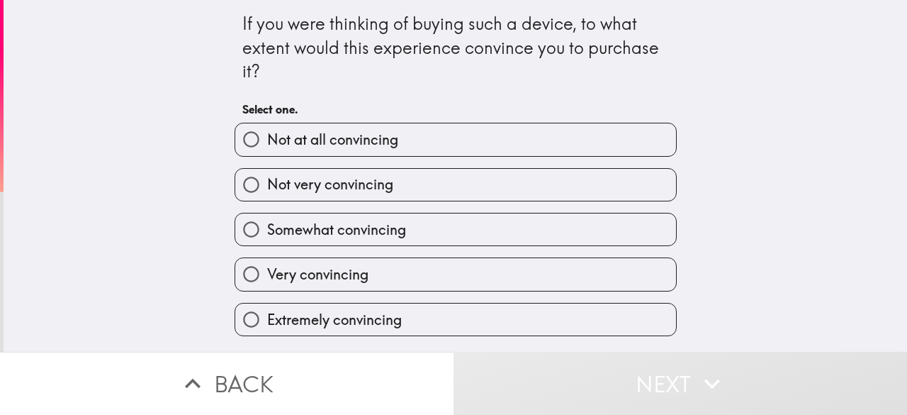
drag, startPoint x: 240, startPoint y: 274, endPoint x: 276, endPoint y: 289, distance: 39.4
click at [240, 273] on input "Very convincing" at bounding box center [251, 274] width 32 height 32
radio input "true"
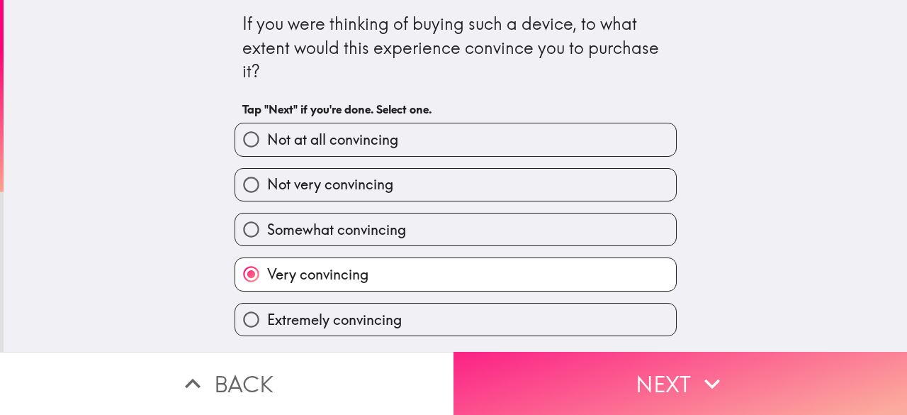
click at [604, 371] on button "Next" at bounding box center [681, 383] width 454 height 63
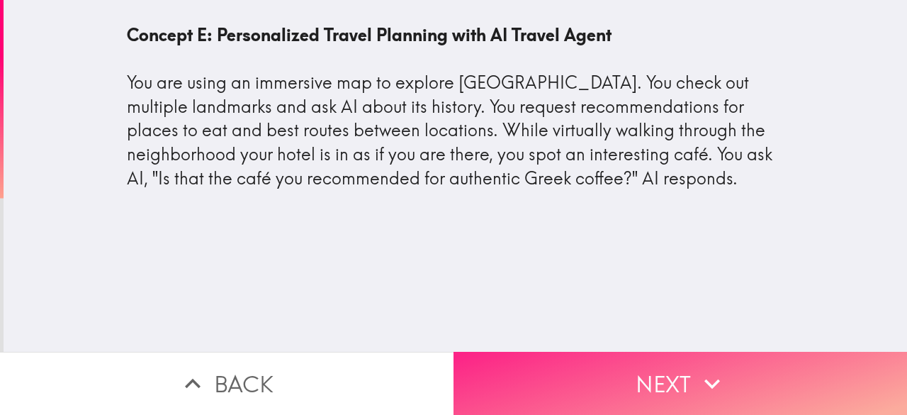
click at [590, 360] on button "Next" at bounding box center [681, 383] width 454 height 63
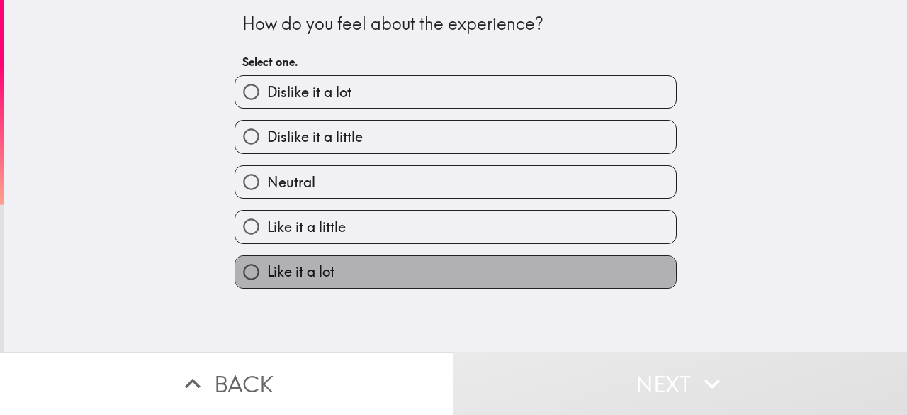
click at [267, 269] on span "Like it a lot" at bounding box center [300, 272] width 67 height 20
click at [257, 269] on input "Like it a lot" at bounding box center [251, 272] width 32 height 32
radio input "true"
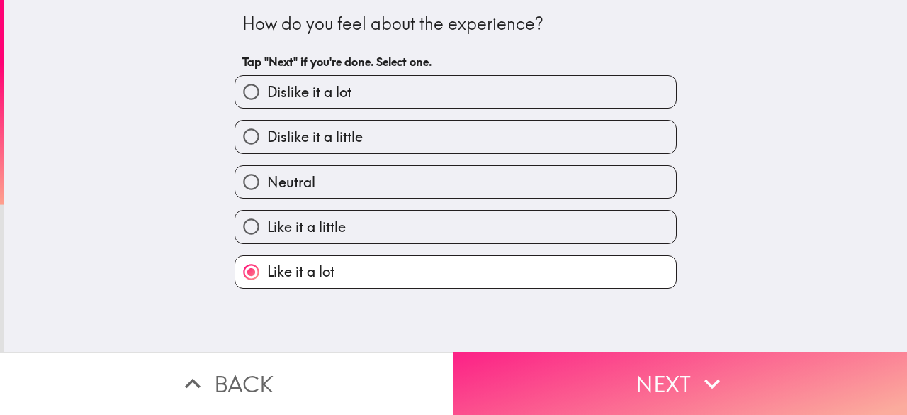
click at [571, 369] on button "Next" at bounding box center [681, 383] width 454 height 63
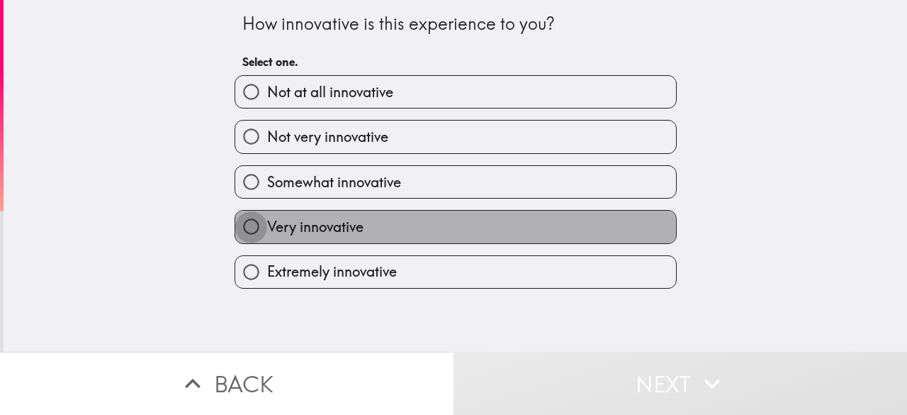
click at [244, 235] on input "Very innovative" at bounding box center [251, 227] width 32 height 32
radio input "true"
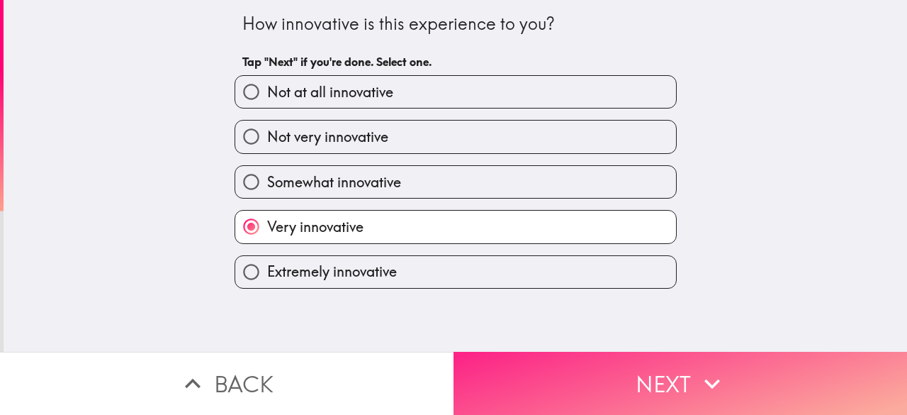
drag, startPoint x: 550, startPoint y: 384, endPoint x: 527, endPoint y: 370, distance: 26.4
click at [550, 381] on button "Next" at bounding box center [681, 383] width 454 height 63
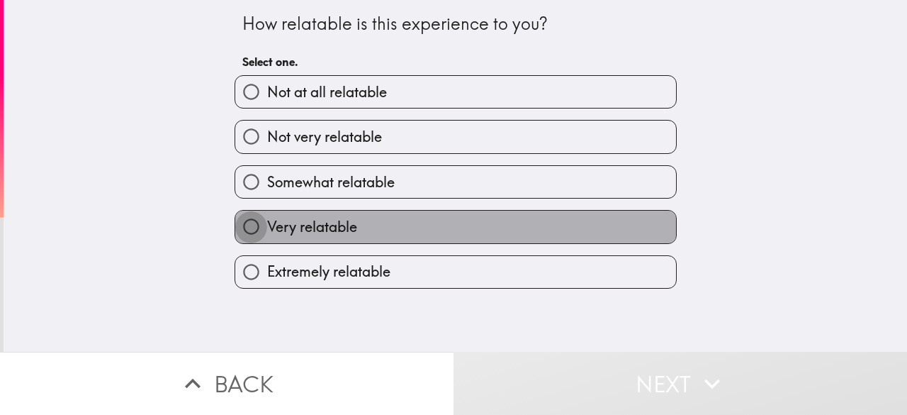
drag, startPoint x: 231, startPoint y: 216, endPoint x: 250, endPoint y: 228, distance: 21.6
click at [235, 218] on input "Very relatable" at bounding box center [251, 227] width 32 height 32
radio input "true"
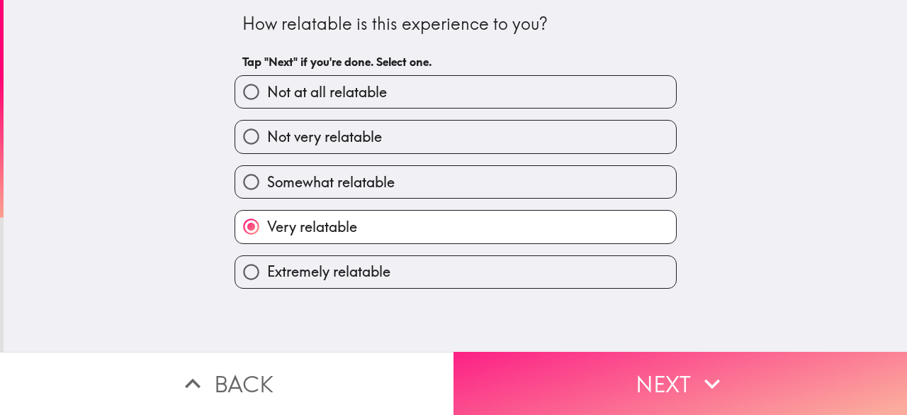
click at [622, 377] on button "Next" at bounding box center [681, 383] width 454 height 63
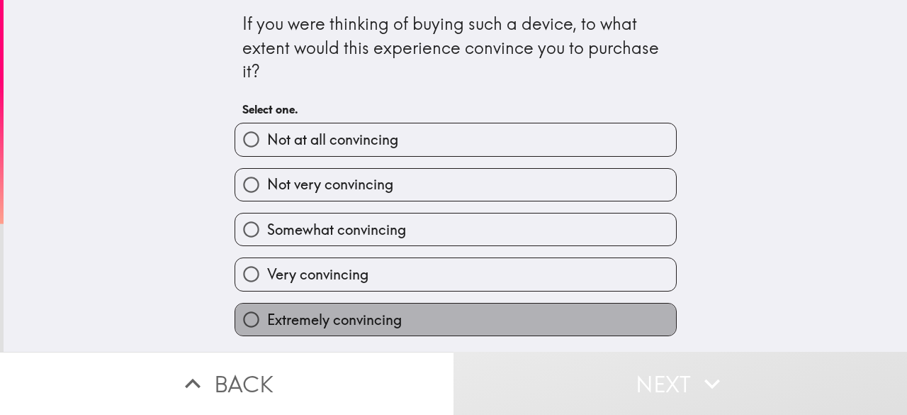
click at [343, 320] on span "Extremely convincing" at bounding box center [334, 320] width 135 height 20
click at [267, 320] on input "Extremely convincing" at bounding box center [251, 319] width 32 height 32
radio input "true"
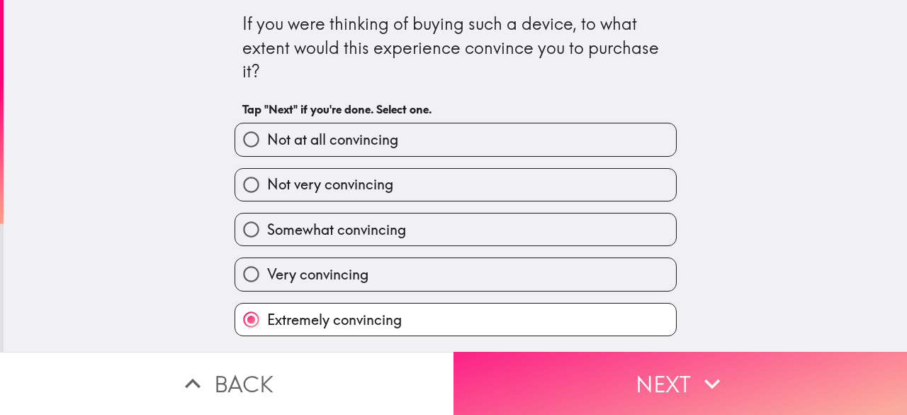
click at [549, 378] on button "Next" at bounding box center [681, 383] width 454 height 63
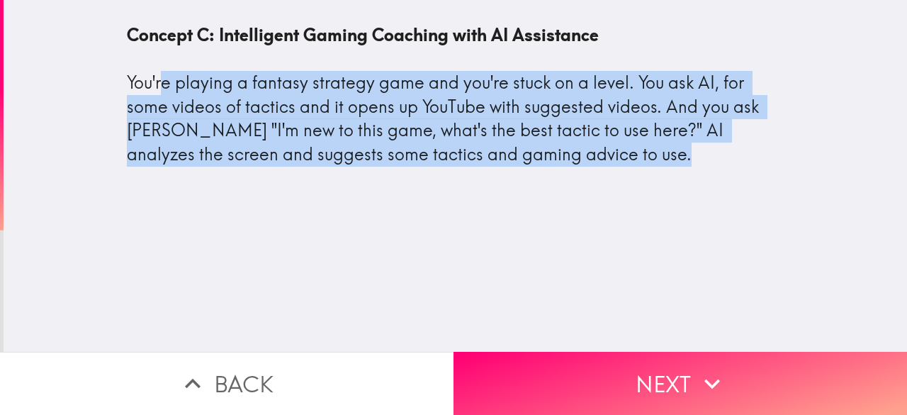
drag, startPoint x: 172, startPoint y: 77, endPoint x: 526, endPoint y: 201, distance: 375.5
click at [527, 204] on div "Concept C: Intelligent Gaming Coaching with AI Assistance You're playing a fant…" at bounding box center [456, 176] width 904 height 352
click at [471, 208] on div "Concept C: Intelligent Gaming Coaching with AI Assistance You're playing a fant…" at bounding box center [456, 176] width 904 height 352
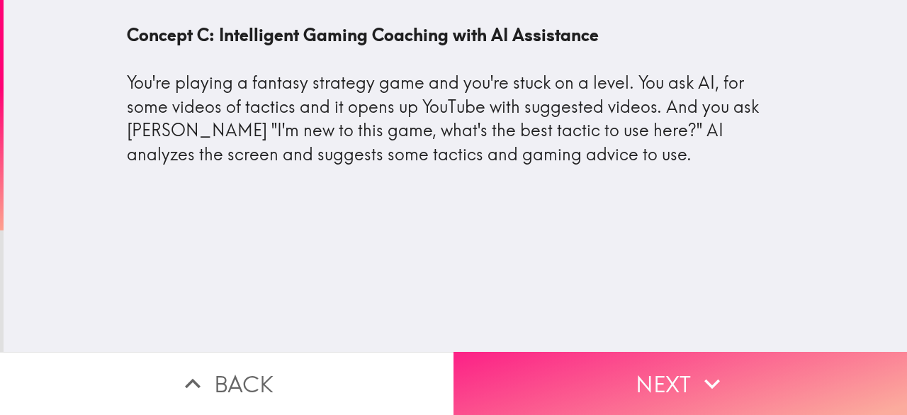
click at [529, 352] on button "Next" at bounding box center [681, 383] width 454 height 63
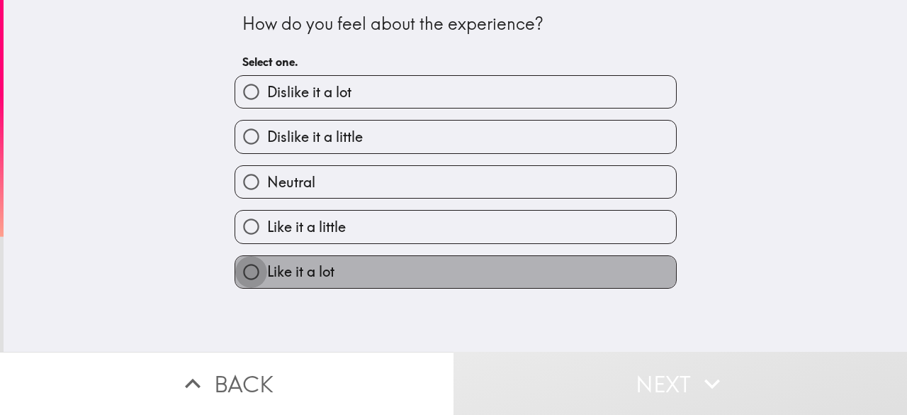
drag, startPoint x: 247, startPoint y: 279, endPoint x: 302, endPoint y: 280, distance: 55.3
click at [247, 279] on input "Like it a lot" at bounding box center [251, 272] width 32 height 32
radio input "true"
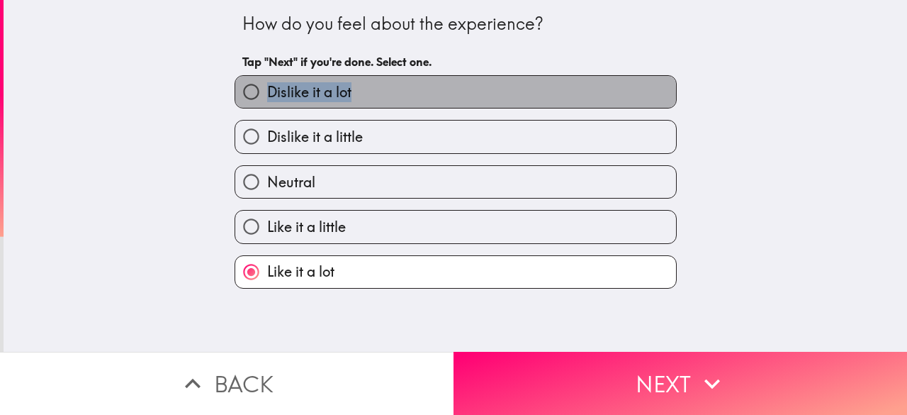
drag, startPoint x: 359, startPoint y: 94, endPoint x: 253, endPoint y: 96, distance: 105.6
click at [252, 88] on label "Dislike it a lot" at bounding box center [455, 92] width 441 height 32
select select "en"
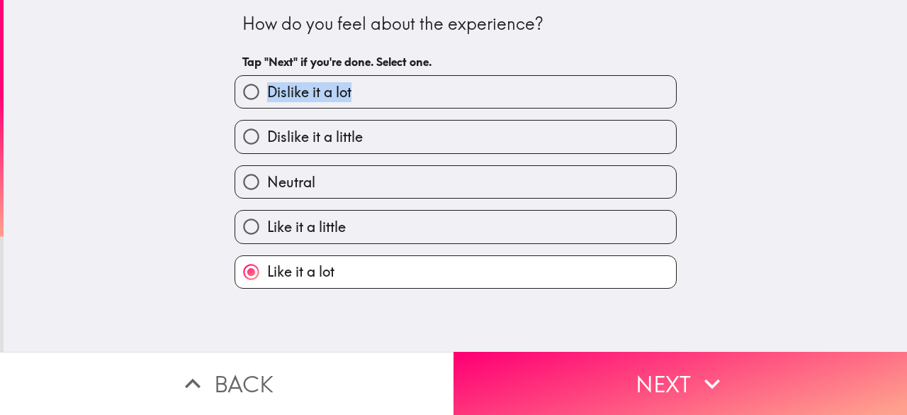
click at [240, 79] on body "How do you feel about the experience? Tap "Next" if you're done. Select one. Di…" at bounding box center [453, 71] width 907 height 142
click at [147, 267] on div "How do you feel about the experience? Tap "Next" if you're done. Select one. Di…" at bounding box center [456, 176] width 904 height 352
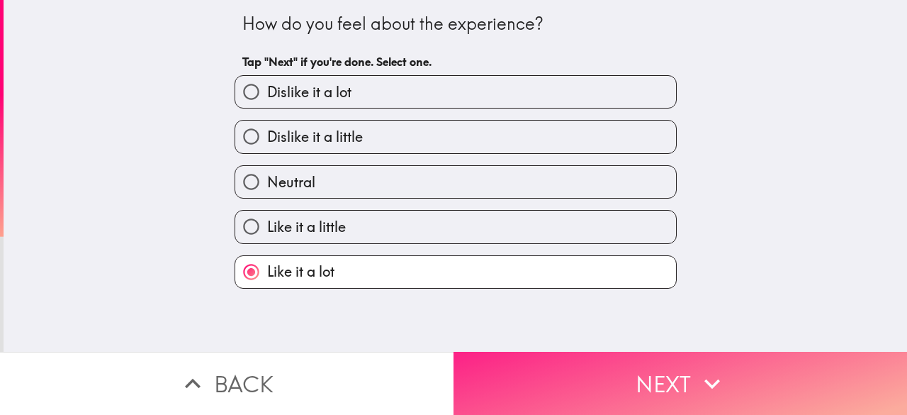
drag, startPoint x: 601, startPoint y: 384, endPoint x: 593, endPoint y: 381, distance: 8.6
click at [600, 384] on button "Next" at bounding box center [681, 383] width 454 height 63
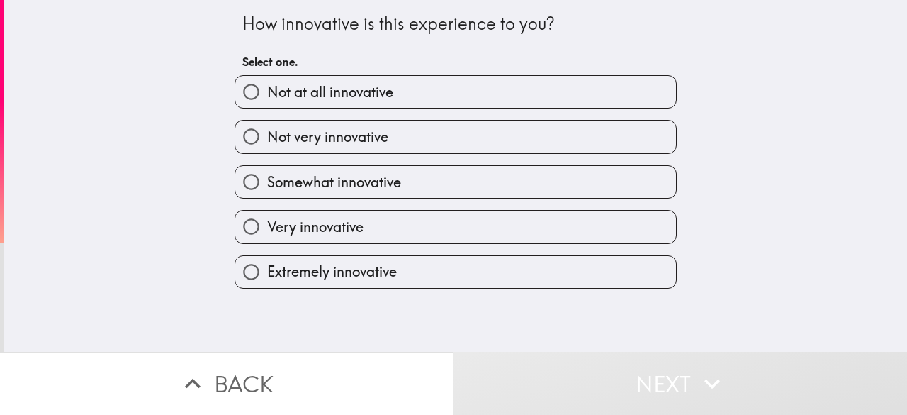
click at [240, 272] on input "Extremely innovative" at bounding box center [251, 272] width 32 height 32
radio input "true"
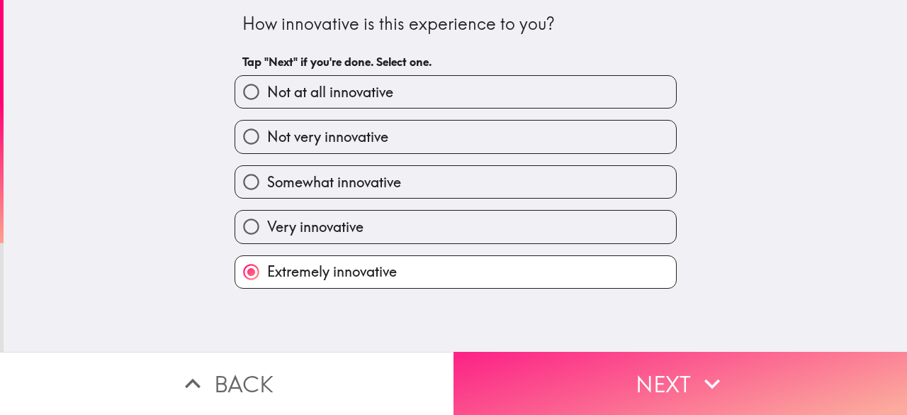
drag, startPoint x: 650, startPoint y: 380, endPoint x: 643, endPoint y: 375, distance: 8.7
click at [649, 377] on button "Next" at bounding box center [681, 383] width 454 height 63
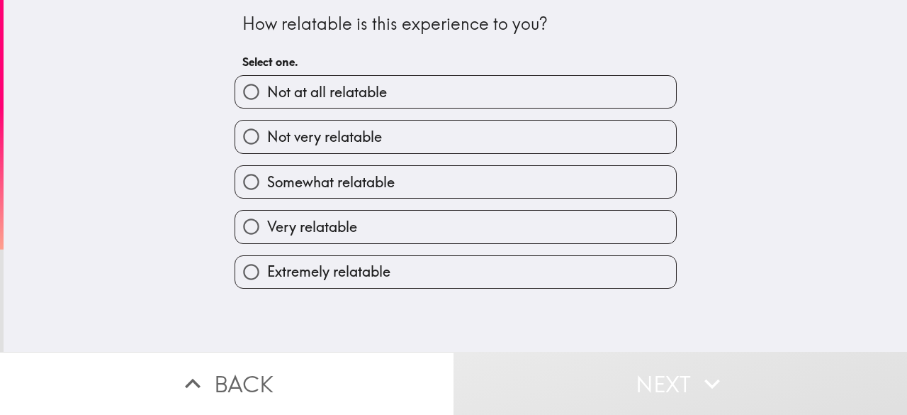
click at [323, 286] on label "Extremely relatable" at bounding box center [455, 272] width 441 height 32
click at [267, 286] on input "Extremely relatable" at bounding box center [251, 272] width 32 height 32
radio input "true"
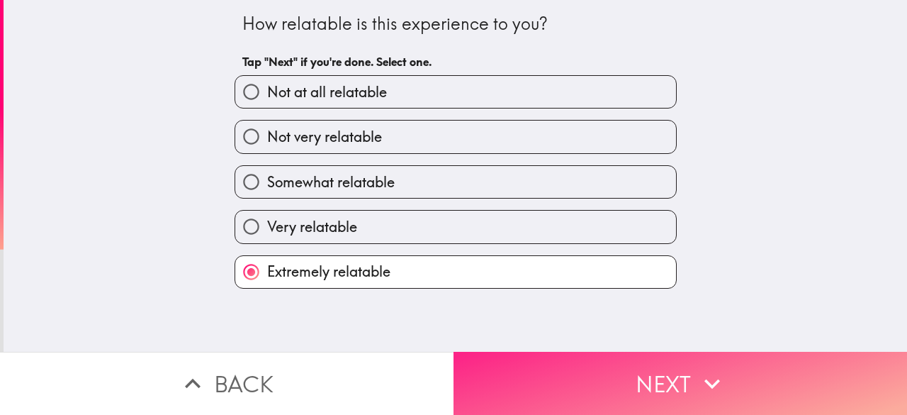
click at [603, 386] on button "Next" at bounding box center [681, 383] width 454 height 63
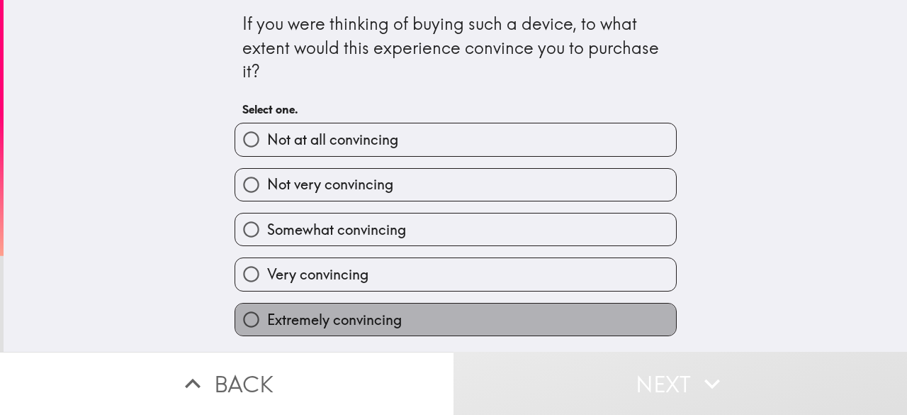
drag, startPoint x: 320, startPoint y: 311, endPoint x: 338, endPoint y: 311, distance: 17.7
click at [320, 311] on label "Extremely convincing" at bounding box center [455, 319] width 441 height 32
click at [267, 311] on input "Extremely convincing" at bounding box center [251, 319] width 32 height 32
radio input "true"
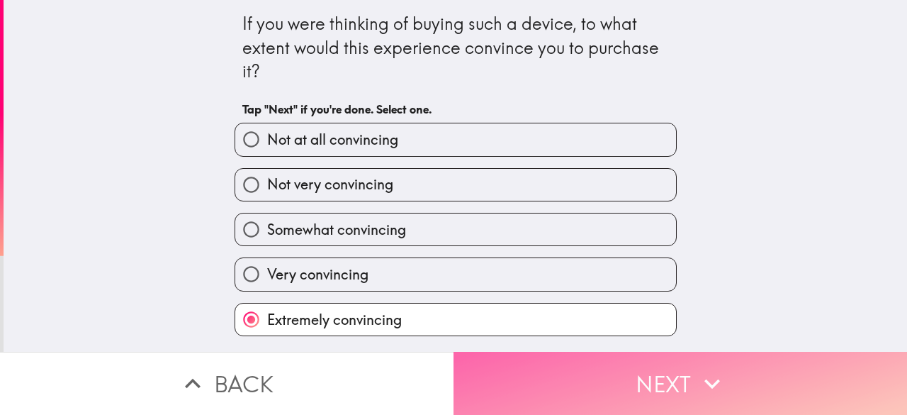
click at [639, 375] on button "Next" at bounding box center [681, 383] width 454 height 63
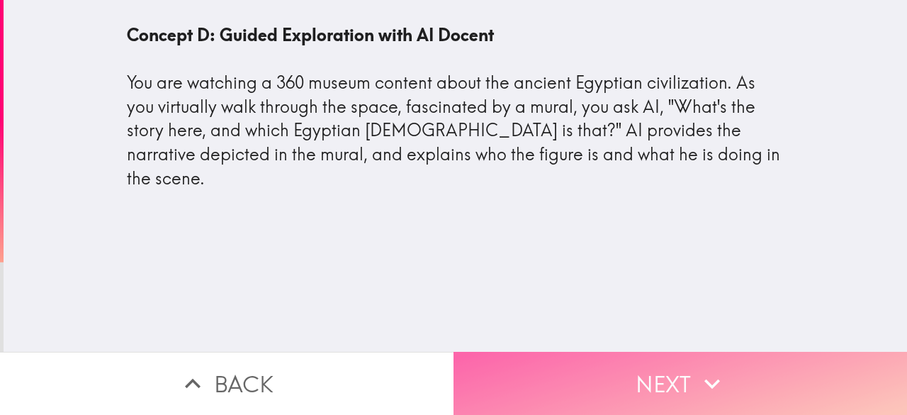
click at [605, 370] on button "Next" at bounding box center [681, 383] width 454 height 63
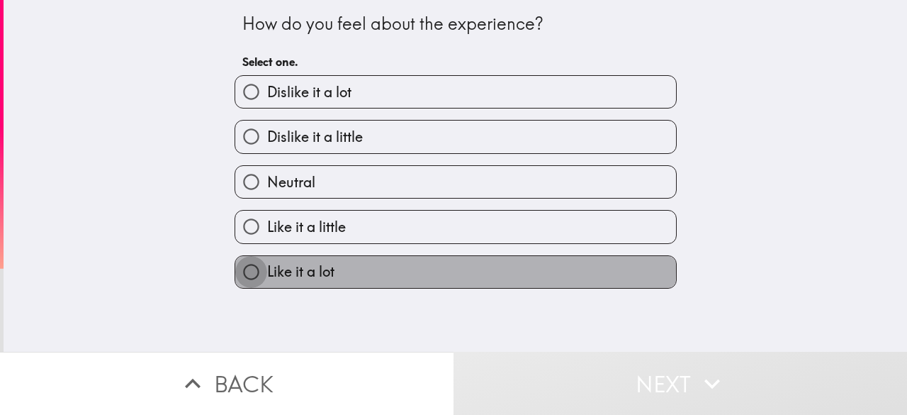
drag, startPoint x: 238, startPoint y: 270, endPoint x: 337, endPoint y: 293, distance: 101.1
click at [238, 269] on input "Like it a lot" at bounding box center [251, 272] width 32 height 32
radio input "true"
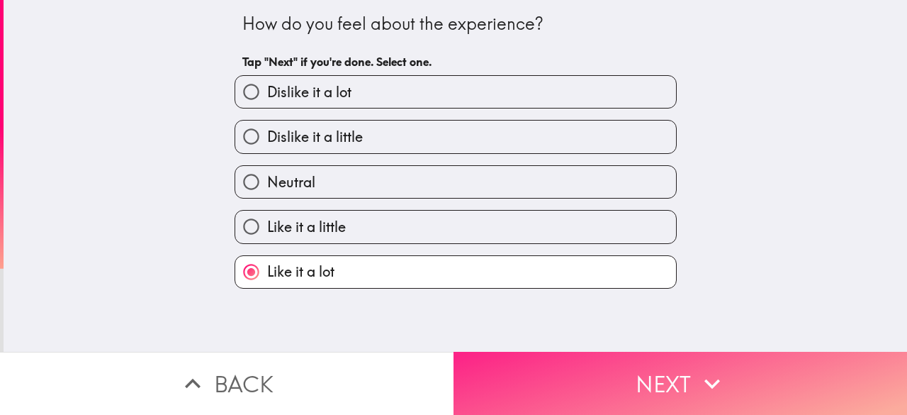
click at [595, 370] on button "Next" at bounding box center [681, 383] width 454 height 63
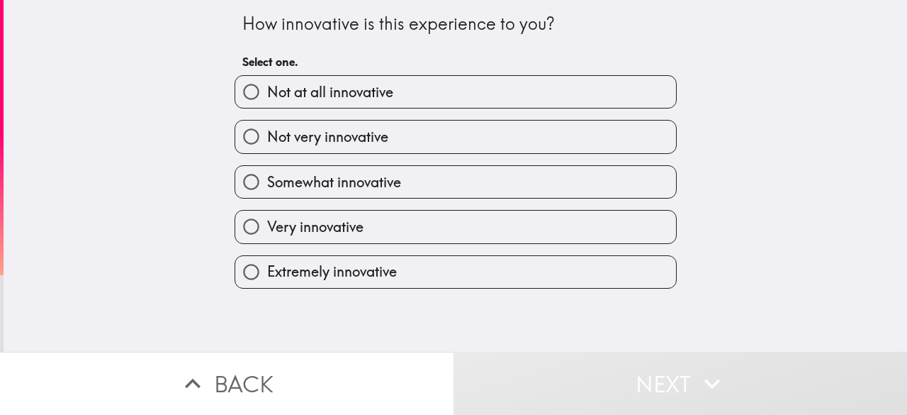
click at [243, 273] on input "Extremely innovative" at bounding box center [251, 272] width 32 height 32
radio input "true"
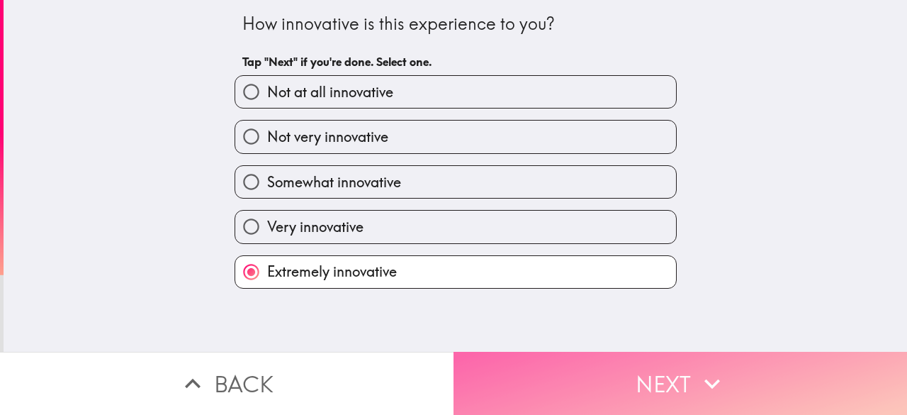
drag, startPoint x: 580, startPoint y: 386, endPoint x: 523, endPoint y: 332, distance: 78.2
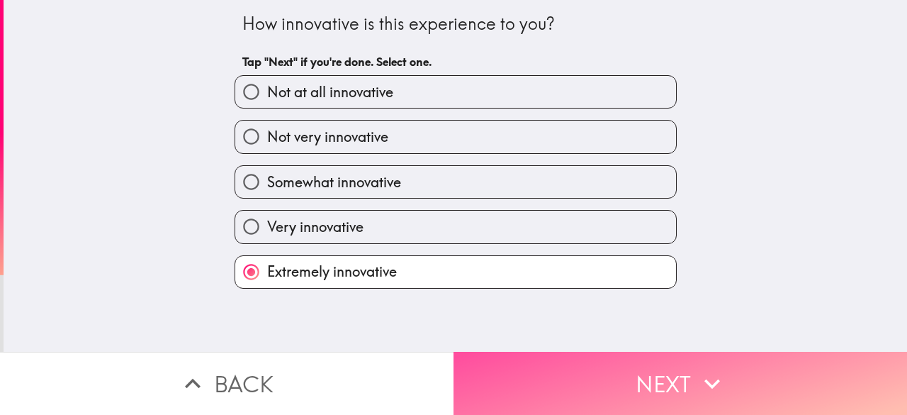
click at [578, 385] on button "Next" at bounding box center [681, 383] width 454 height 63
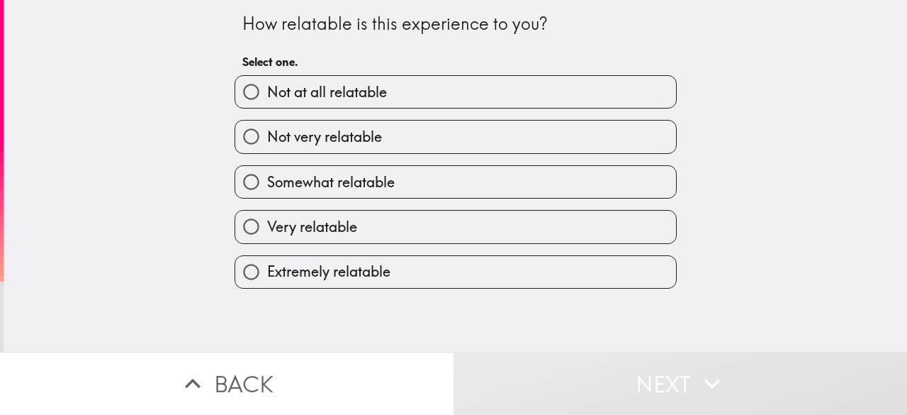
click at [245, 273] on input "Extremely relatable" at bounding box center [251, 272] width 32 height 32
radio input "true"
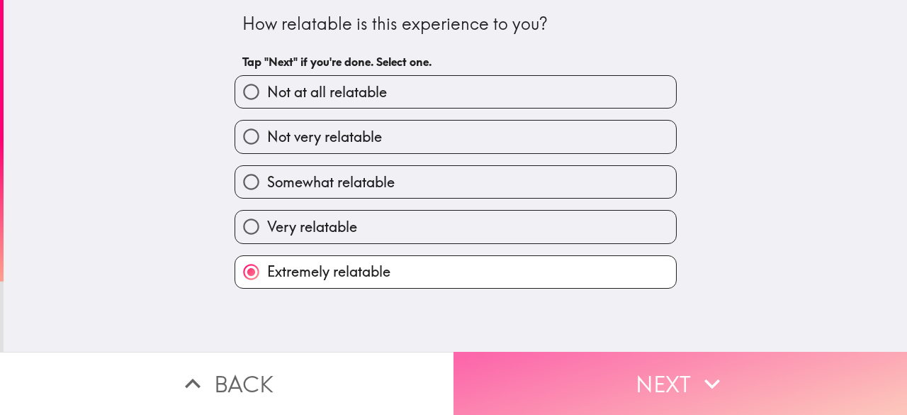
click at [613, 371] on button "Next" at bounding box center [681, 383] width 454 height 63
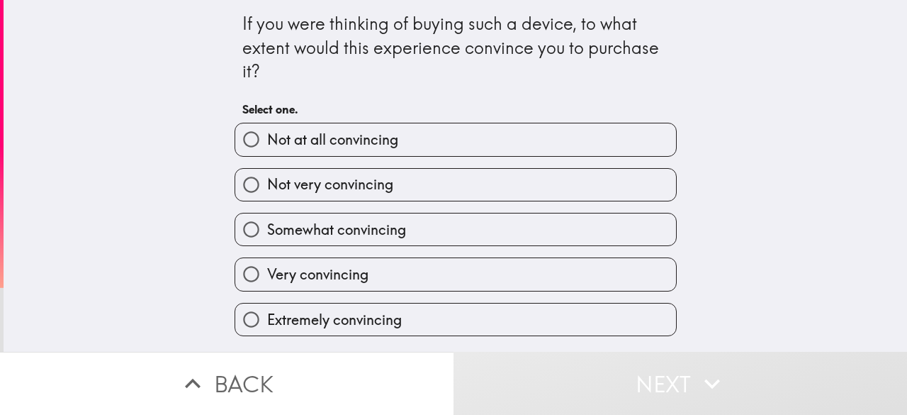
click at [240, 282] on input "Very convincing" at bounding box center [251, 274] width 32 height 32
radio input "true"
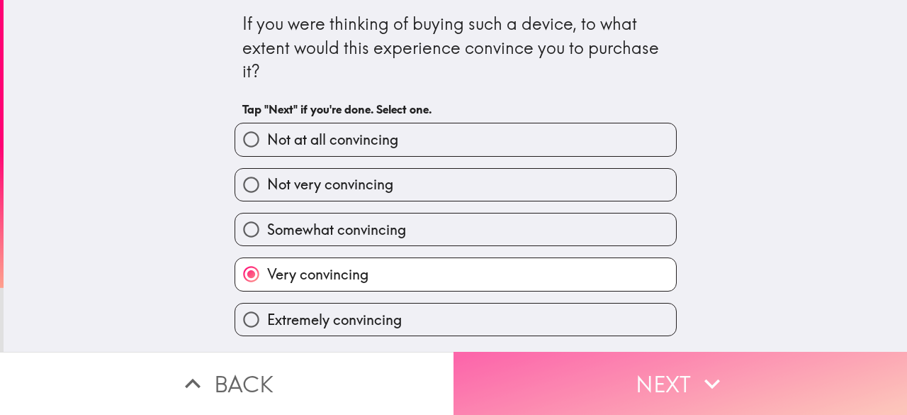
click at [533, 374] on button "Next" at bounding box center [681, 383] width 454 height 63
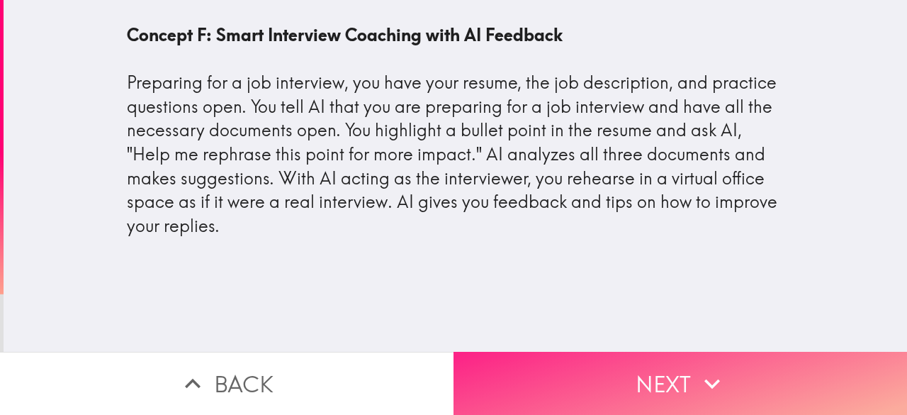
click at [555, 377] on button "Next" at bounding box center [681, 383] width 454 height 63
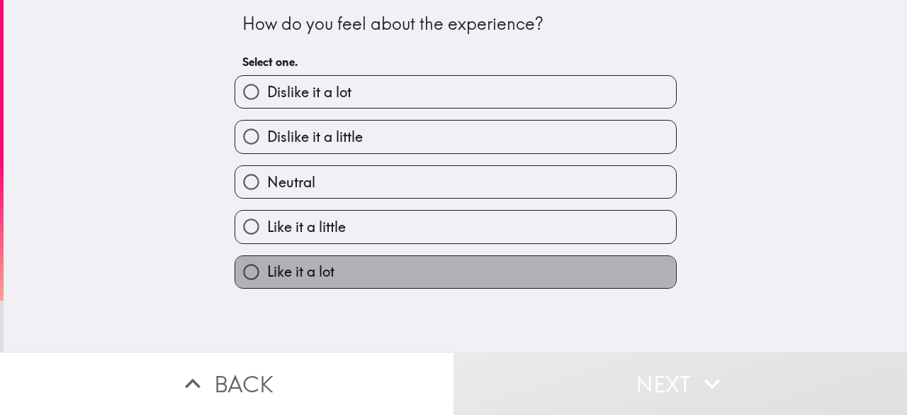
click at [363, 274] on label "Like it a lot" at bounding box center [455, 272] width 441 height 32
click at [267, 274] on input "Like it a lot" at bounding box center [251, 272] width 32 height 32
radio input "true"
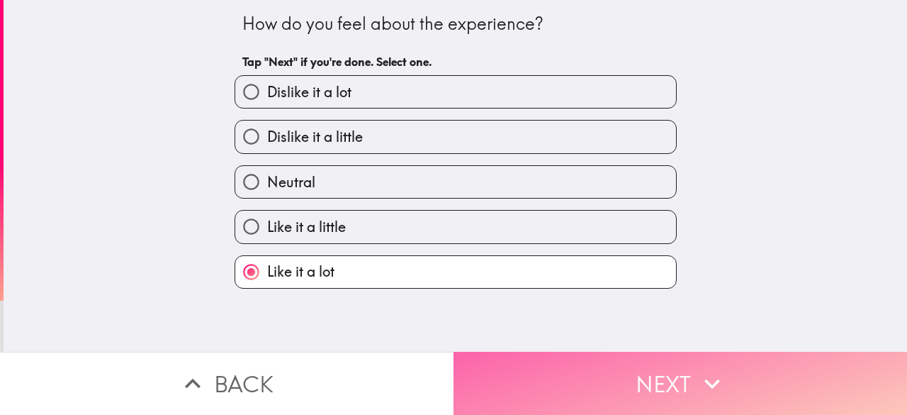
click at [603, 376] on button "Next" at bounding box center [681, 383] width 454 height 63
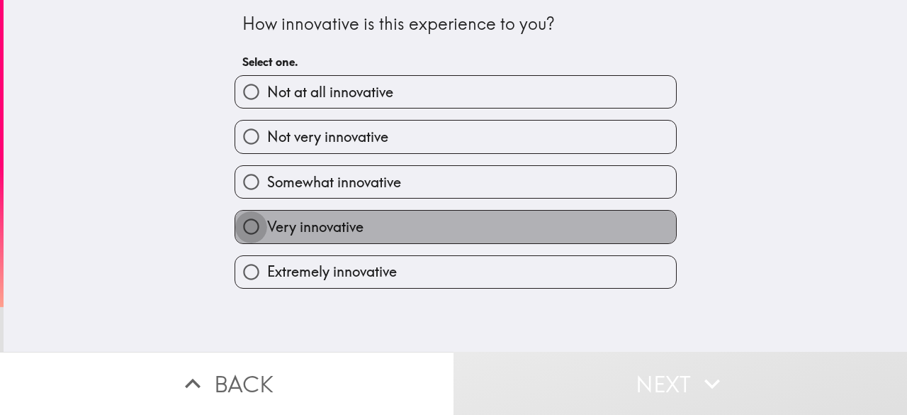
click at [241, 228] on input "Very innovative" at bounding box center [251, 227] width 32 height 32
radio input "true"
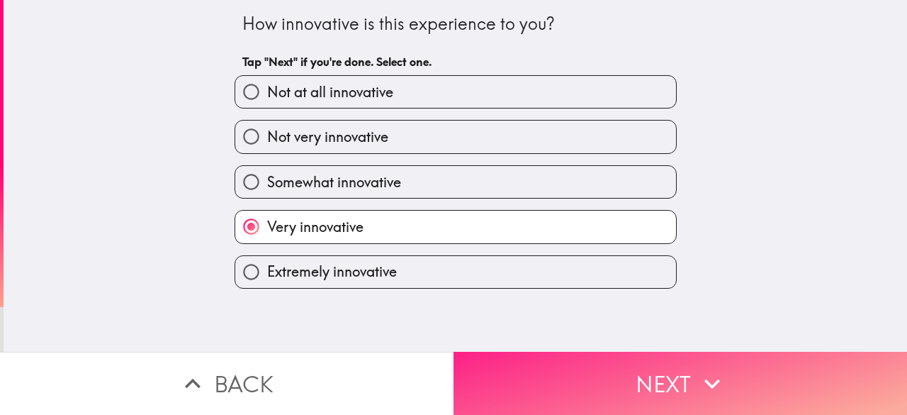
click at [585, 369] on button "Next" at bounding box center [681, 383] width 454 height 63
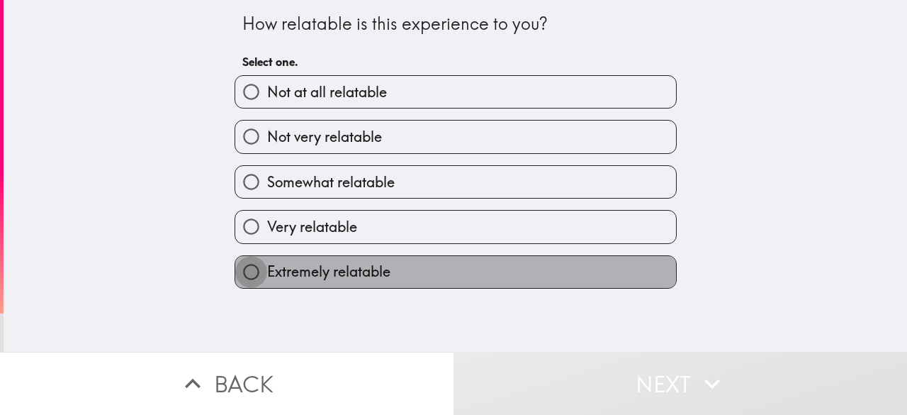
drag, startPoint x: 244, startPoint y: 269, endPoint x: 284, endPoint y: 287, distance: 43.8
click at [243, 269] on input "Extremely relatable" at bounding box center [251, 272] width 32 height 32
radio input "true"
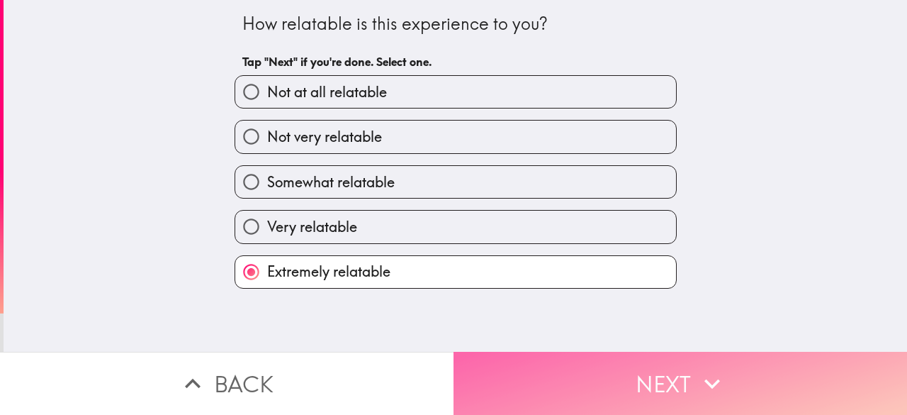
click at [559, 367] on button "Next" at bounding box center [681, 383] width 454 height 63
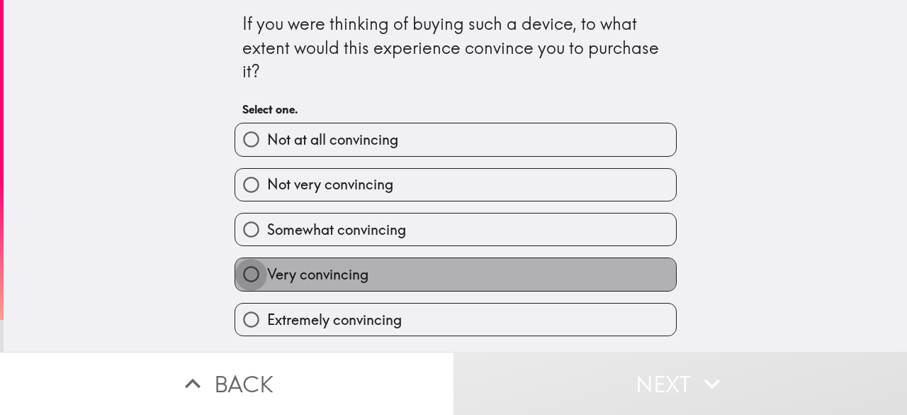
drag, startPoint x: 241, startPoint y: 277, endPoint x: 308, endPoint y: 296, distance: 70.0
click at [242, 276] on input "Very convincing" at bounding box center [251, 274] width 32 height 32
radio input "true"
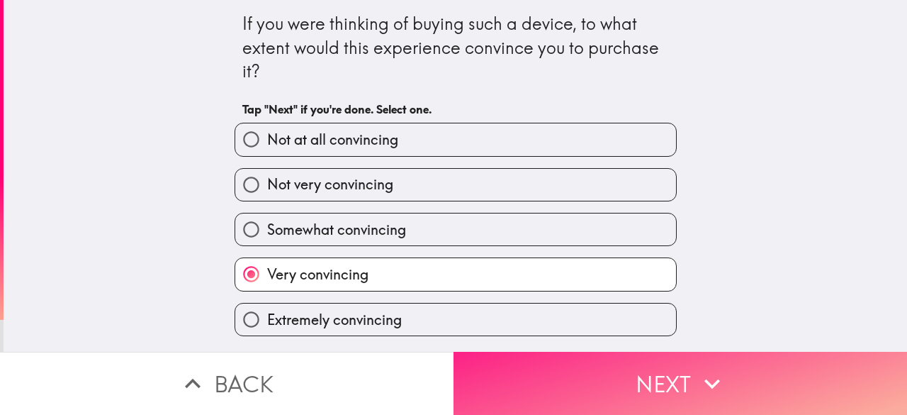
click at [614, 378] on button "Next" at bounding box center [681, 383] width 454 height 63
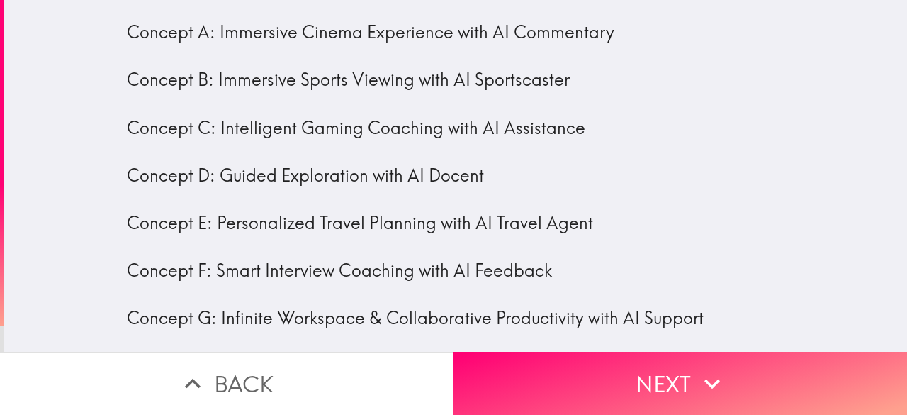
scroll to position [62, 0]
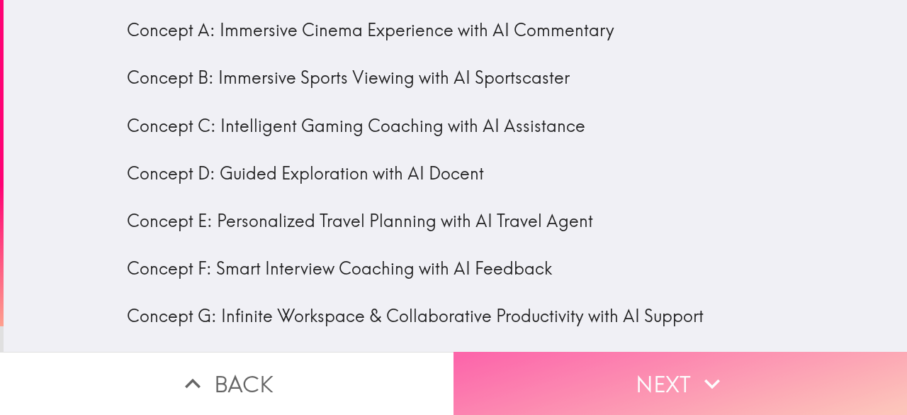
click at [574, 360] on button "Next" at bounding box center [681, 383] width 454 height 63
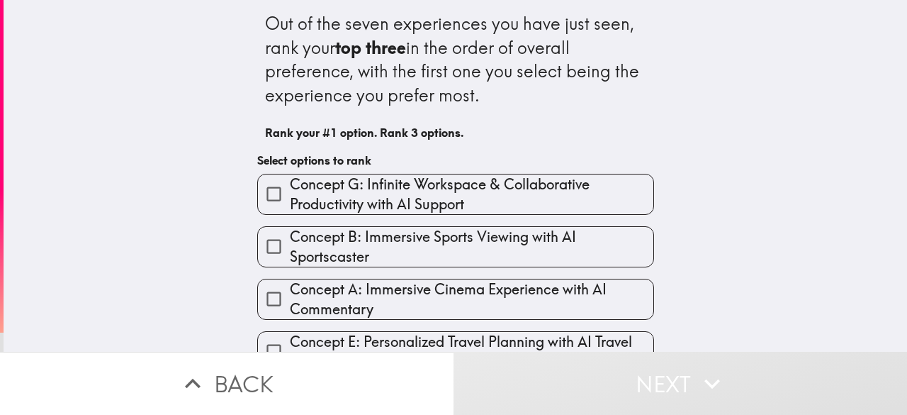
drag, startPoint x: 248, startPoint y: 23, endPoint x: 481, endPoint y: 98, distance: 244.2
click at [481, 98] on div "Out of the seven experiences you have just seen, rank your top three in the ord…" at bounding box center [456, 257] width 454 height 515
select select "en"
click at [471, 107] on body "Out of the seven experiences you have just seen, rank your top three in the ord…" at bounding box center [453, 71] width 907 height 142
click at [722, 150] on div "Out of the seven experiences you have just seen, rank your top three in the ord…" at bounding box center [456, 176] width 904 height 352
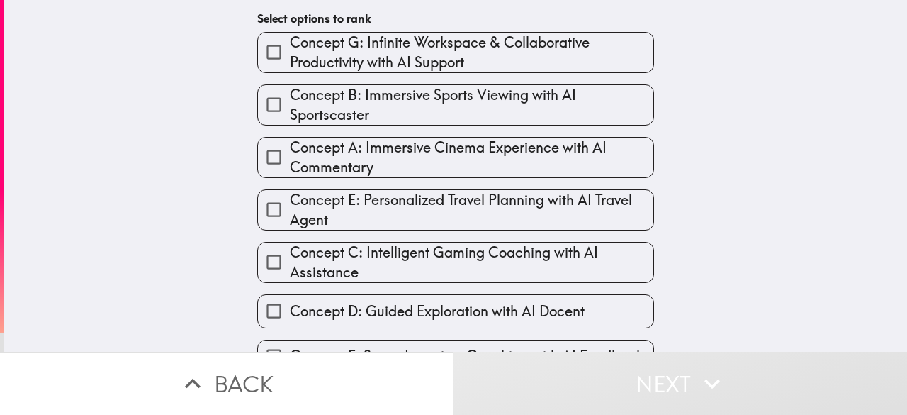
scroll to position [177, 0]
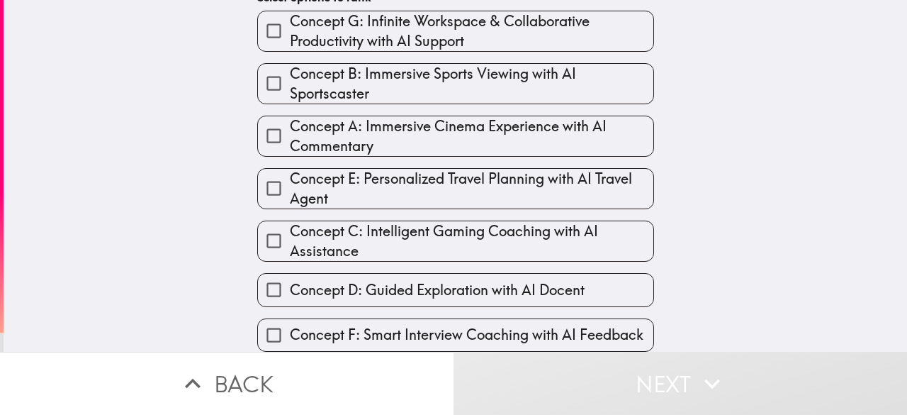
click at [260, 274] on input "Concept D: Guided Exploration with AI Docent" at bounding box center [274, 290] width 32 height 32
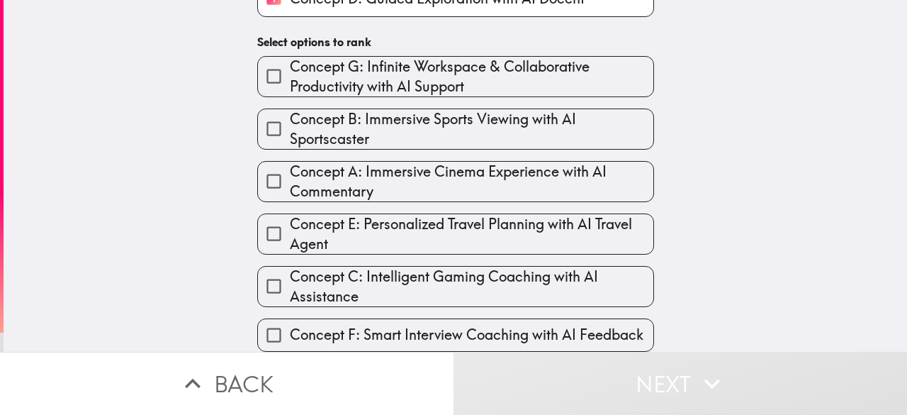
scroll to position [179, 0]
click at [260, 273] on input "Concept C: Intelligent Gaming Coaching with AI Assistance" at bounding box center [274, 286] width 32 height 32
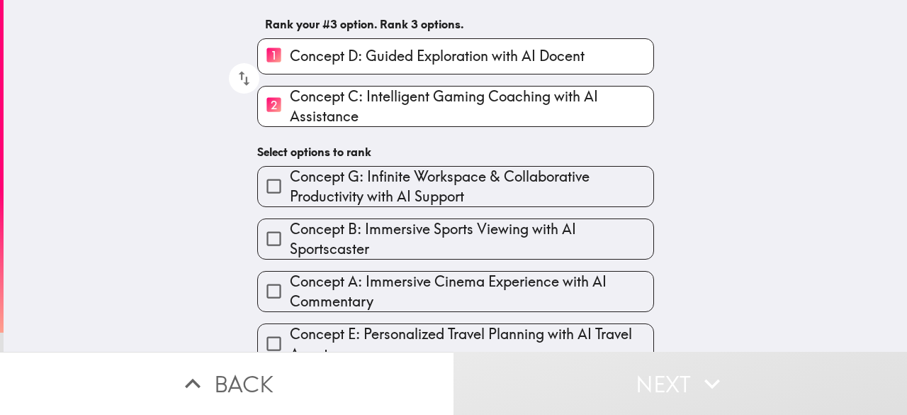
scroll to position [38, 0]
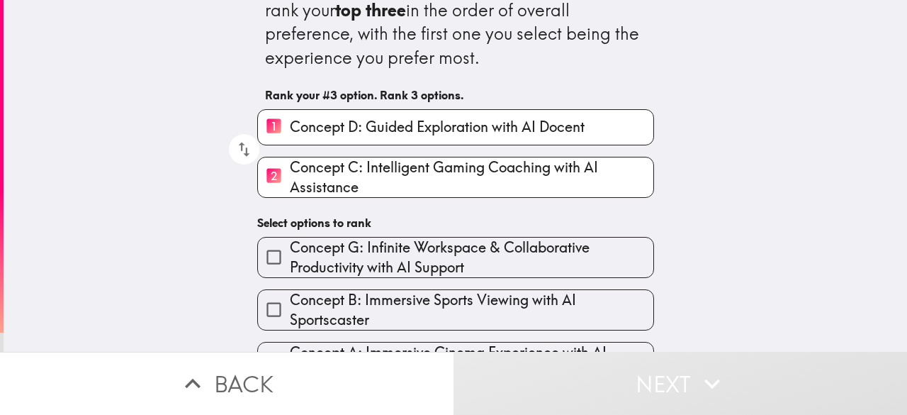
click at [267, 266] on input "Concept G: Infinite Workspace & Collaborative Productivity with AI Support" at bounding box center [274, 257] width 32 height 32
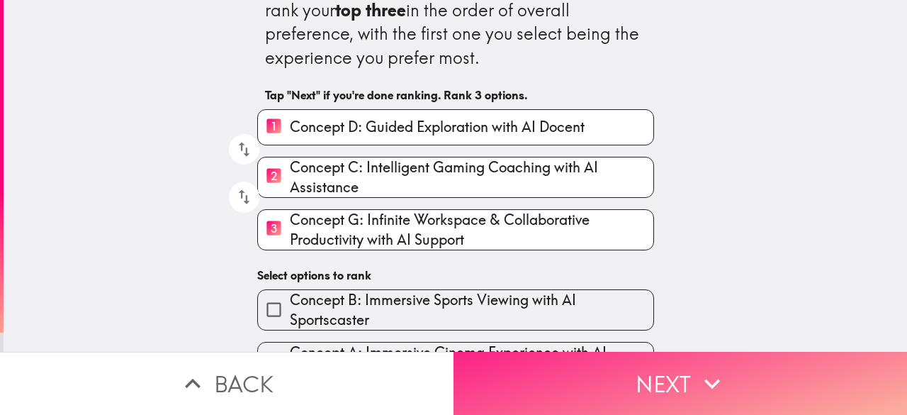
click at [608, 376] on button "Next" at bounding box center [681, 383] width 454 height 63
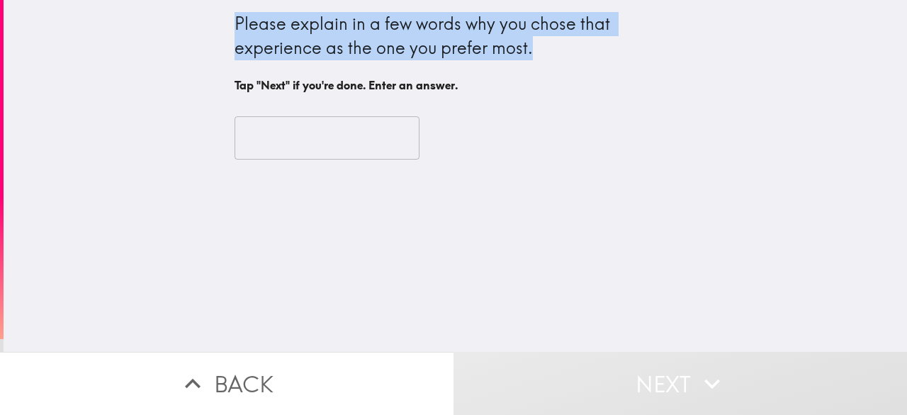
drag, startPoint x: 220, startPoint y: 25, endPoint x: 518, endPoint y: 63, distance: 299.5
click at [518, 63] on div "Please explain in a few words why you chose that experience as the one you pref…" at bounding box center [456, 88] width 454 height 177
click at [505, 72] on div "M T G Y Detect language Afrikaans Albanian Amharic Arabic Armenian Assamese Aym…" at bounding box center [453, 71] width 907 height 142
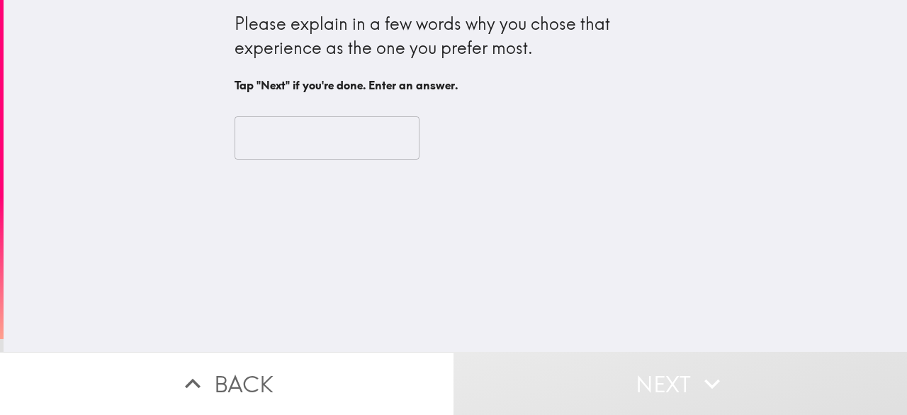
click at [166, 128] on div "Please explain in a few words why you chose that experience as the one you pref…" at bounding box center [456, 176] width 904 height 352
drag, startPoint x: 193, startPoint y: 82, endPoint x: 449, endPoint y: 81, distance: 256.6
click at [449, 81] on div "Please explain in a few words why you chose that experience as the one you pref…" at bounding box center [456, 176] width 904 height 352
select select "en"
click at [438, 93] on body "Please explain in a few words why you chose that experience as the one you pref…" at bounding box center [453, 71] width 907 height 142
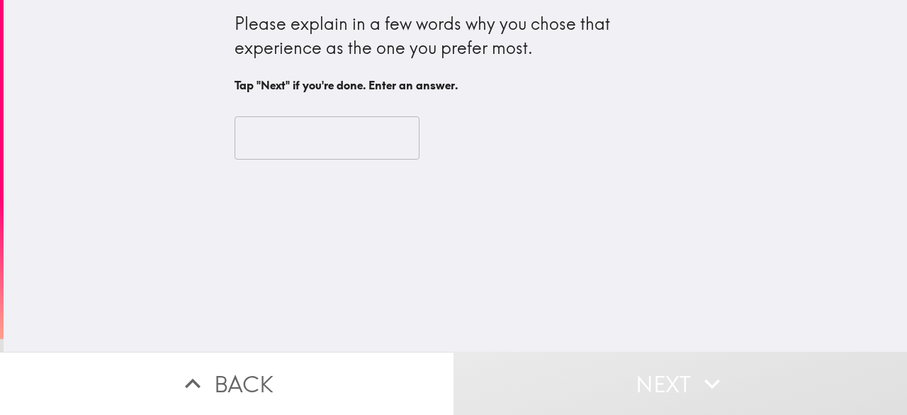
click at [106, 157] on div "Please explain in a few words why you chose that experience as the one you pref…" at bounding box center [456, 176] width 904 height 352
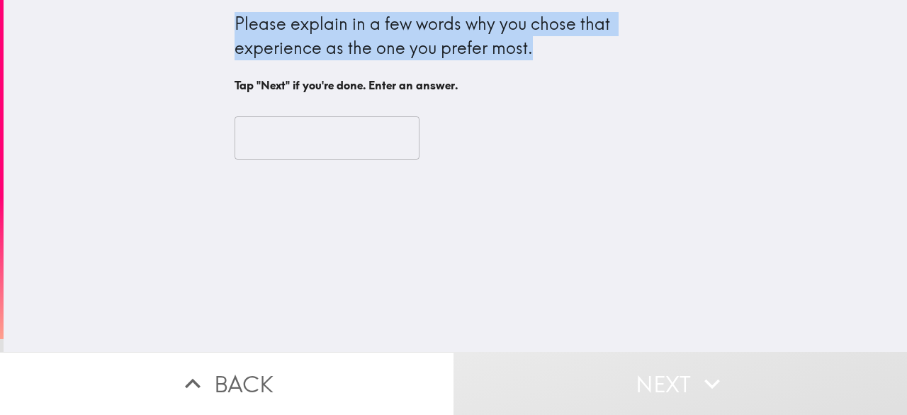
drag, startPoint x: 242, startPoint y: 22, endPoint x: 527, endPoint y: 52, distance: 286.5
click at [527, 52] on div "Please explain in a few words why you chose that experience as the one you pref…" at bounding box center [456, 88] width 454 height 177
select select "en"
click at [518, 64] on body "Please explain in a few words why you chose that experience as the one you pref…" at bounding box center [453, 71] width 907 height 142
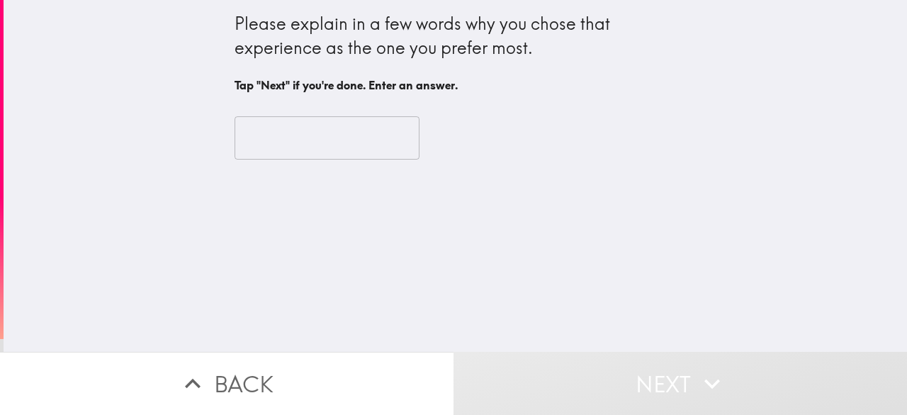
click at [267, 196] on div "Please explain in a few words why you chose that experience as the one you pref…" at bounding box center [456, 176] width 904 height 352
click at [251, 133] on input "text" at bounding box center [327, 138] width 185 height 44
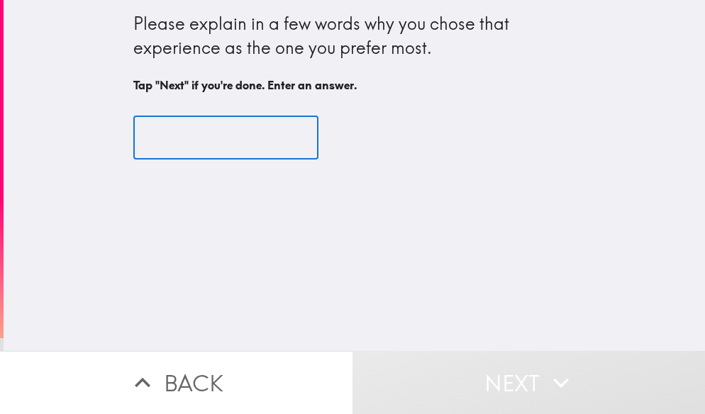
click at [155, 134] on input "text" at bounding box center [225, 138] width 185 height 44
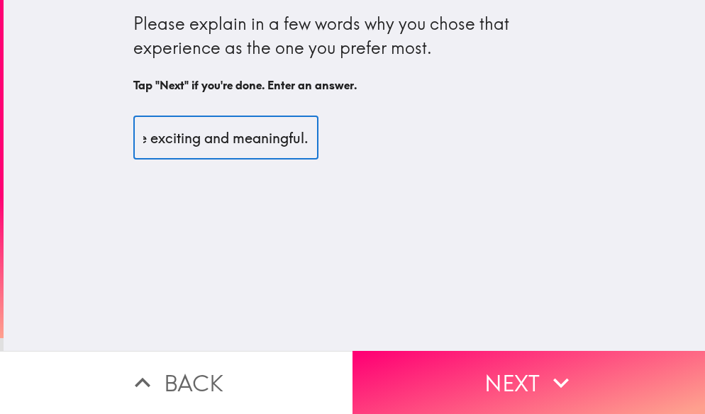
scroll to position [0, 659]
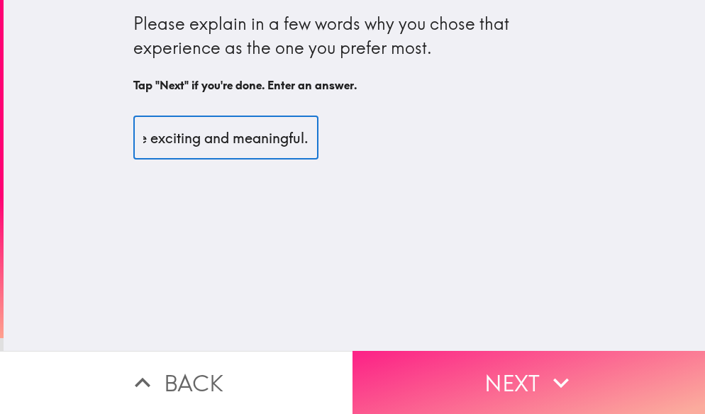
type input "I chose it because it offers adventure stunning views, and unforgettable memori…"
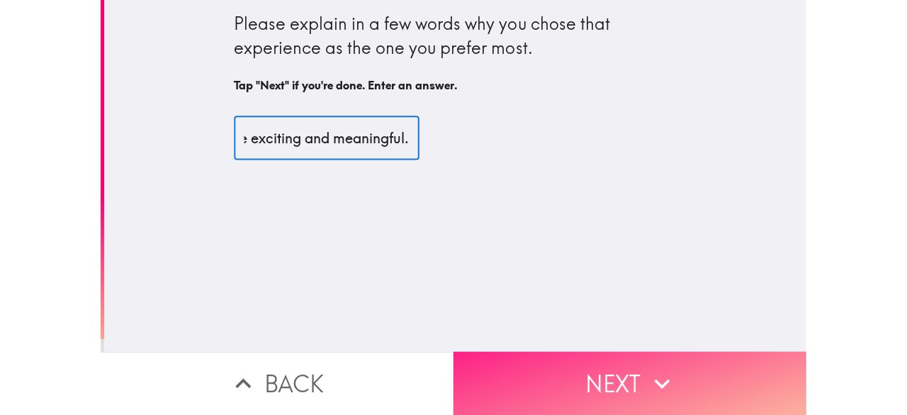
scroll to position [0, 0]
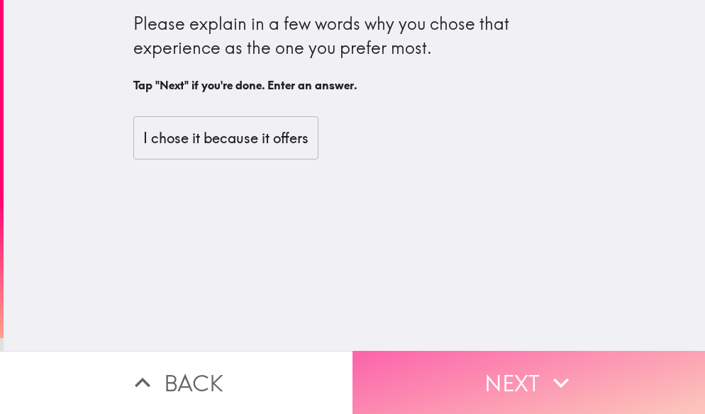
click at [474, 357] on button "Next" at bounding box center [528, 382] width 352 height 63
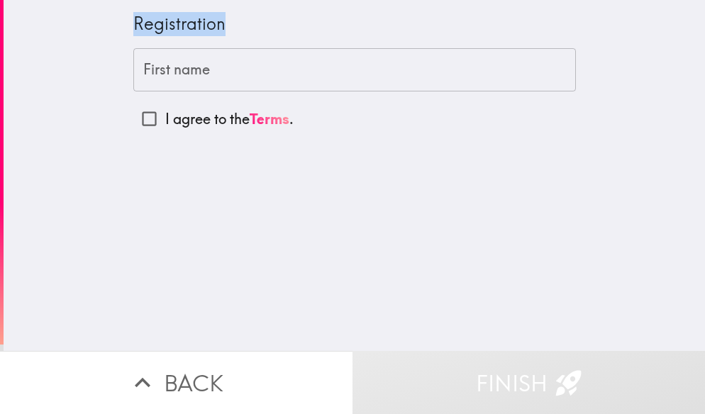
drag, startPoint x: 119, startPoint y: 21, endPoint x: 235, endPoint y: 30, distance: 115.9
click at [235, 30] on div "Registration First name First name I agree to the Terms ." at bounding box center [355, 67] width 454 height 135
select select "en"
click at [224, 33] on body "Registration First name First name I agree to the Terms . Back Finish Instapane…" at bounding box center [352, 71] width 705 height 142
click at [425, 121] on label "I agree to the Terms ." at bounding box center [354, 119] width 442 height 32
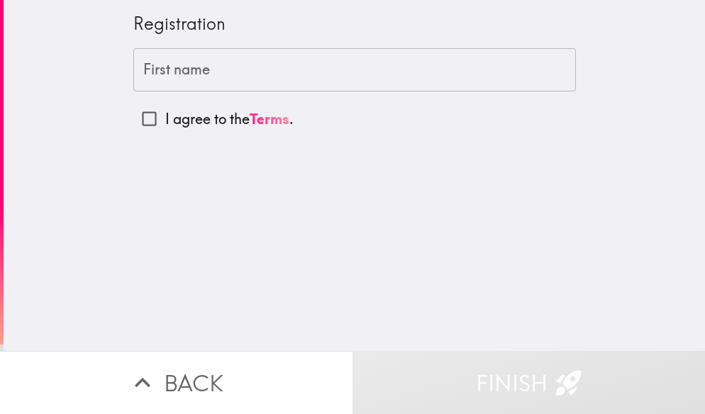
click at [165, 121] on input "I agree to the Terms ." at bounding box center [149, 119] width 32 height 32
checkbox input "true"
drag, startPoint x: 118, startPoint y: 22, endPoint x: 230, endPoint y: 29, distance: 112.9
click at [230, 29] on div "Registration First name First name I agree to the Terms ." at bounding box center [355, 67] width 454 height 135
select select "en"
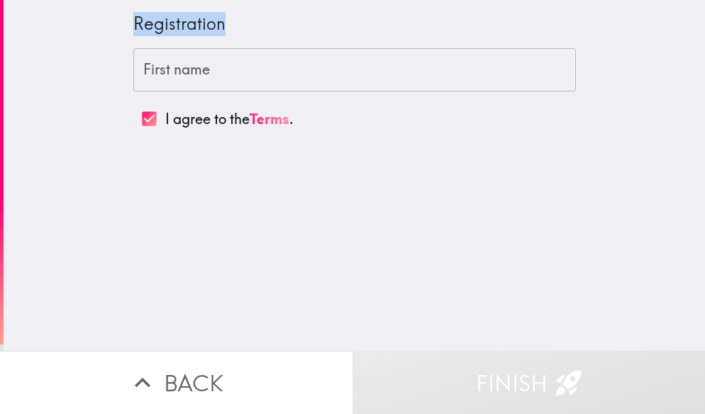
click at [220, 35] on body "Registration First name First name I agree to the Terms . Back Finish Instapane…" at bounding box center [352, 71] width 705 height 142
click at [126, 272] on div "Registration First name First name I agree to the Terms ." at bounding box center [354, 175] width 701 height 351
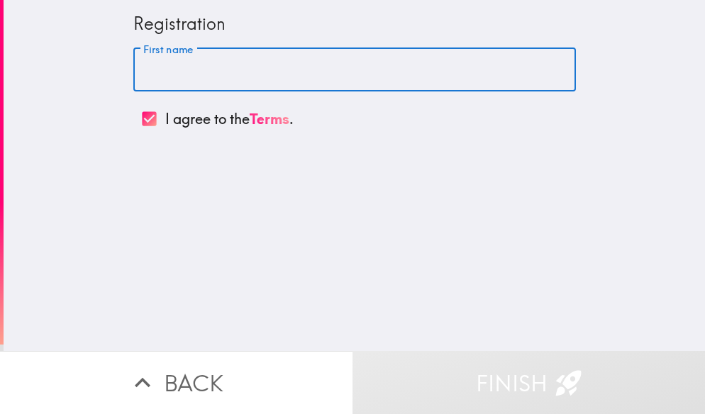
click at [220, 76] on input "First name" at bounding box center [354, 70] width 442 height 44
click at [135, 123] on input "I agree to the Terms ." at bounding box center [149, 119] width 32 height 32
checkbox input "false"
